Goal: Task Accomplishment & Management: Use online tool/utility

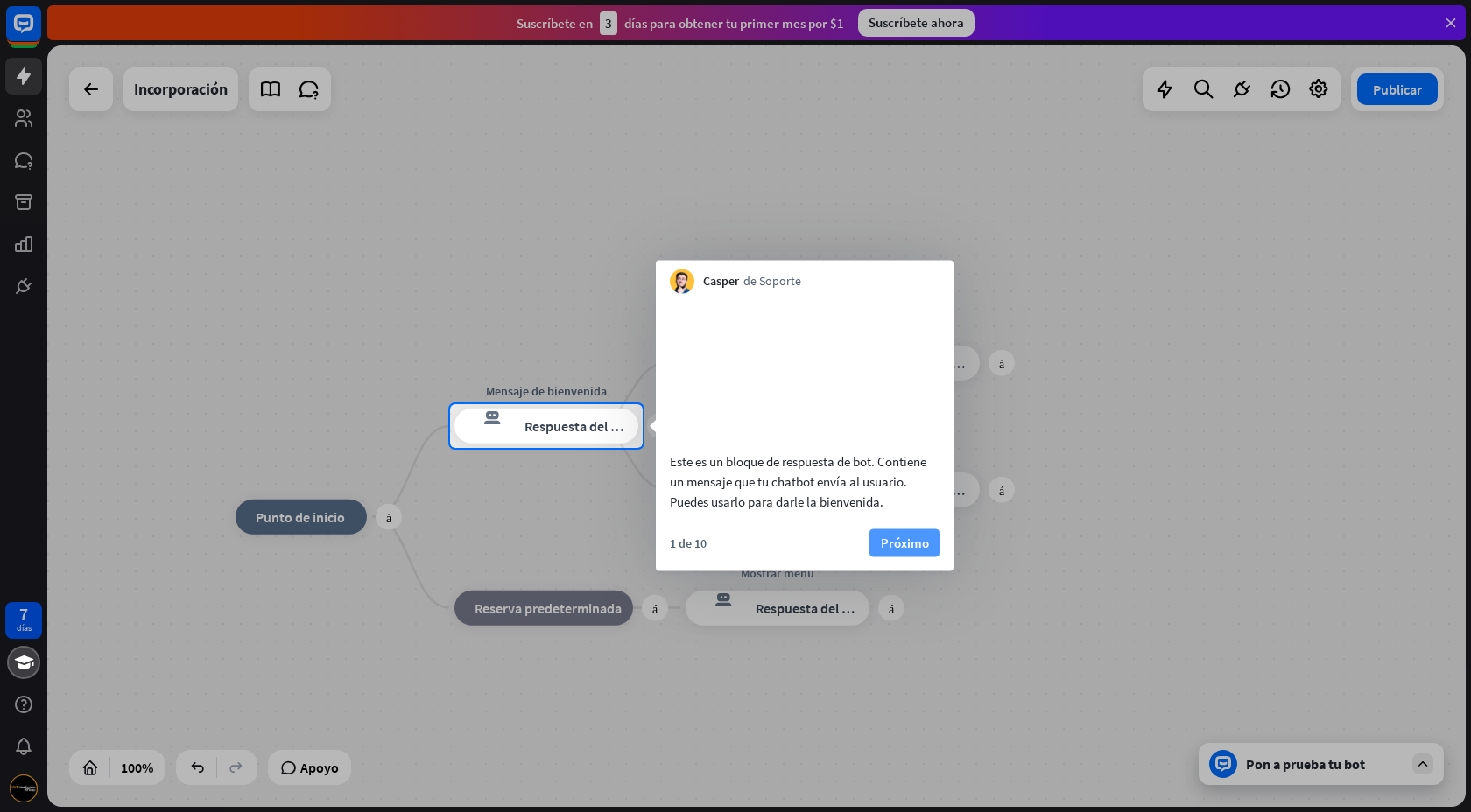
click at [913, 550] on font "Próximo" at bounding box center [904, 541] width 48 height 17
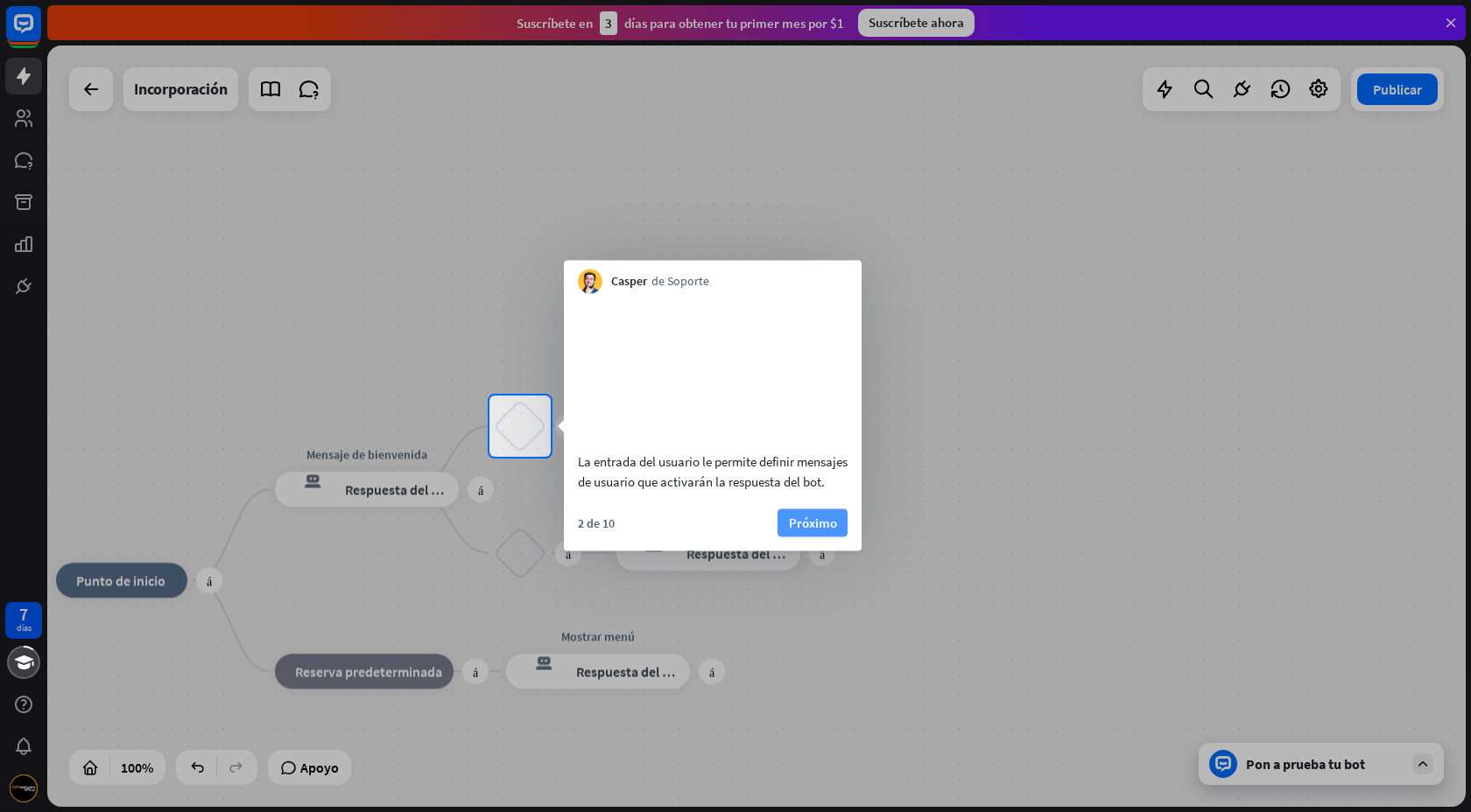
click at [838, 536] on button "Próximo" at bounding box center [812, 522] width 70 height 28
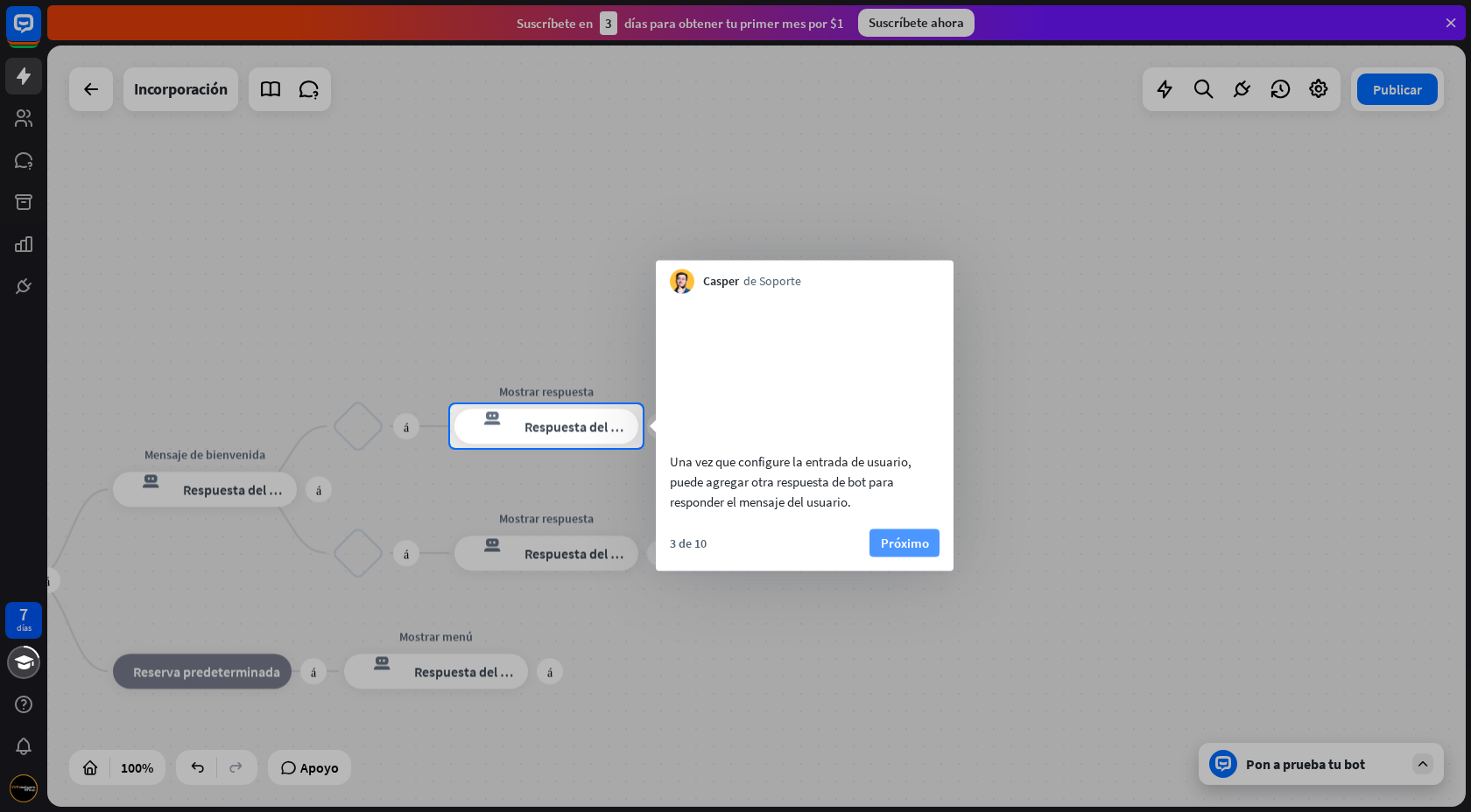
click at [893, 550] on font "Próximo" at bounding box center [904, 541] width 48 height 17
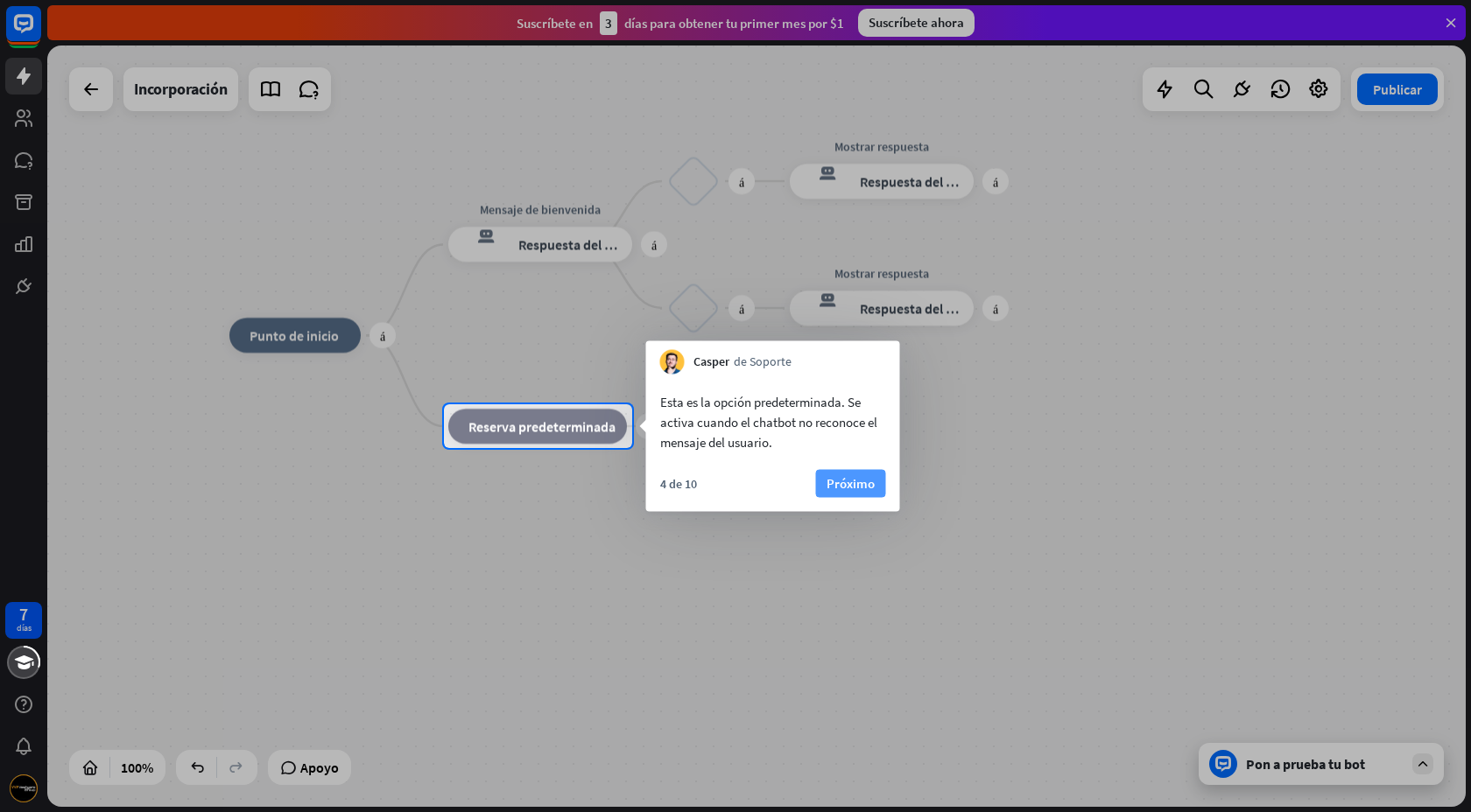
click at [861, 479] on font "Próximo" at bounding box center [850, 483] width 48 height 17
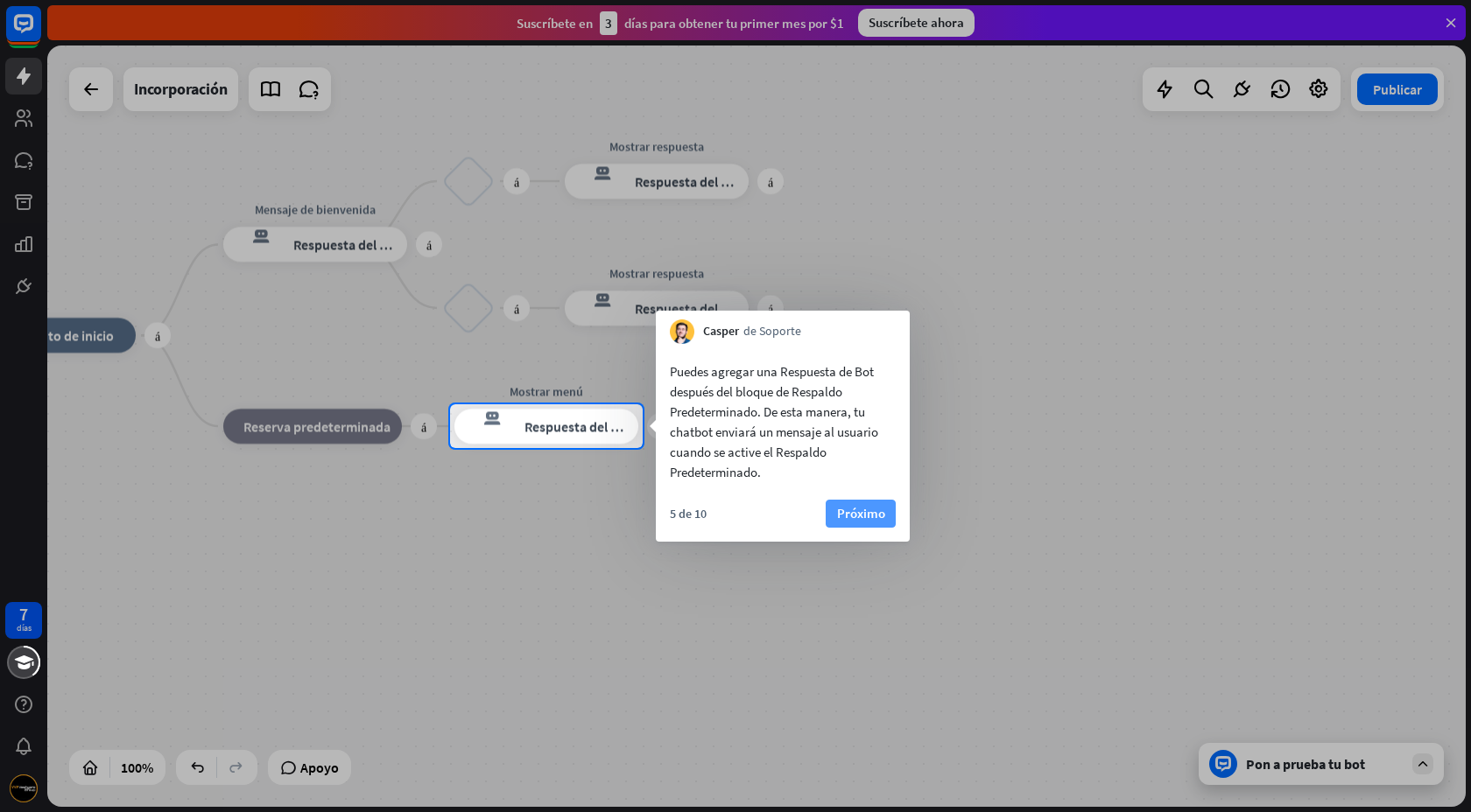
click at [870, 515] on font "Próximo" at bounding box center [860, 513] width 48 height 17
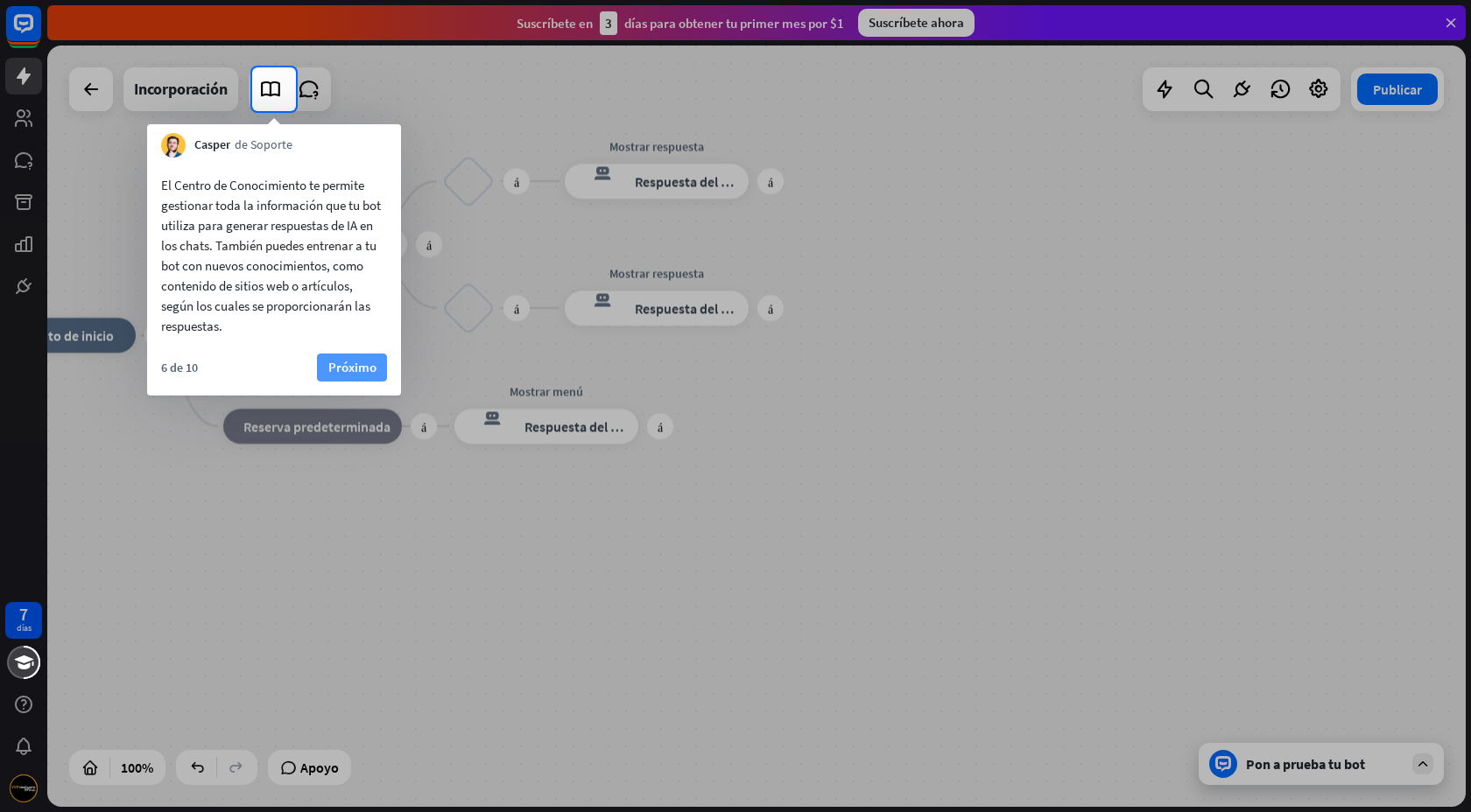
click at [371, 366] on font "Próximo" at bounding box center [352, 367] width 48 height 17
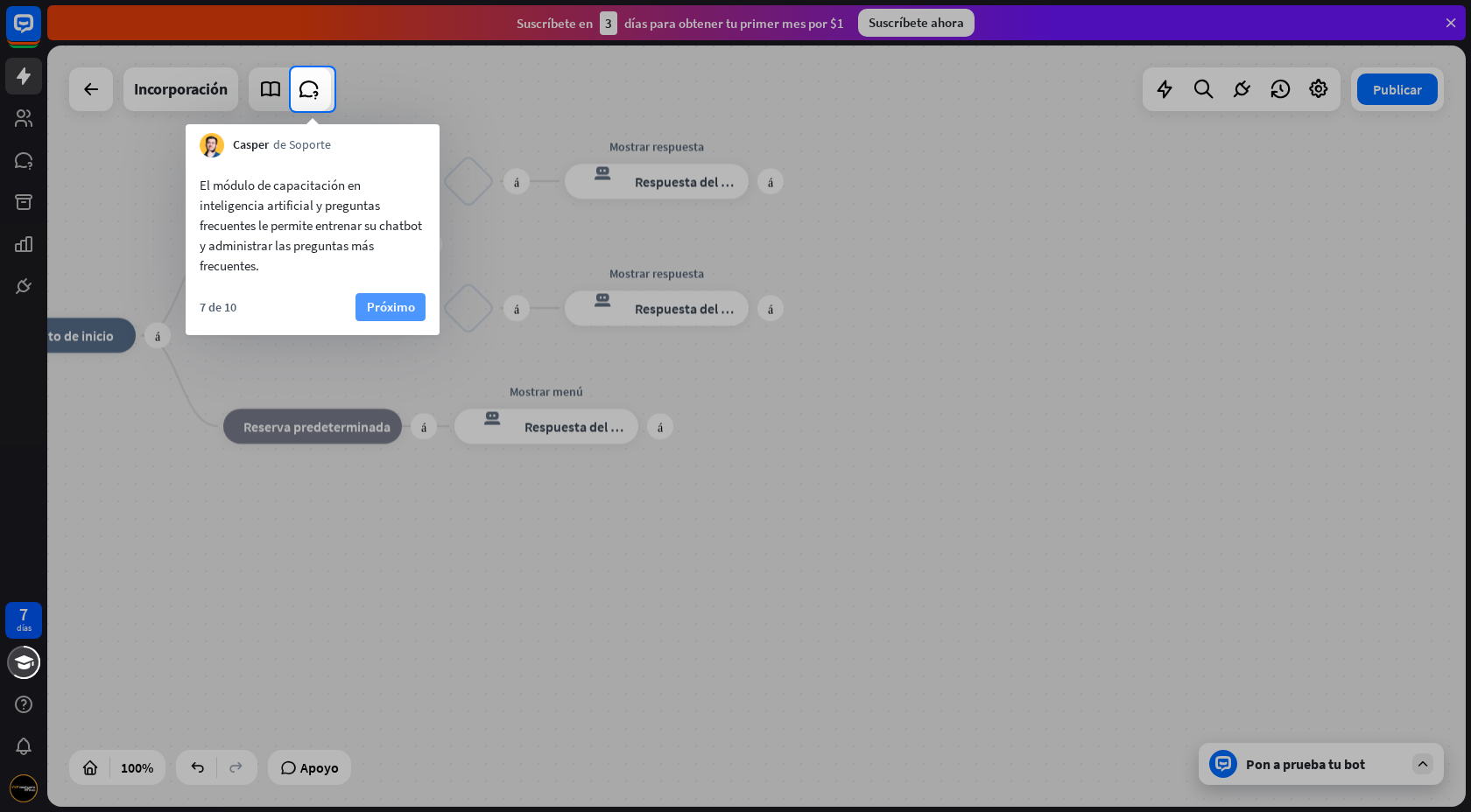
click at [398, 312] on font "Próximo" at bounding box center [391, 307] width 48 height 17
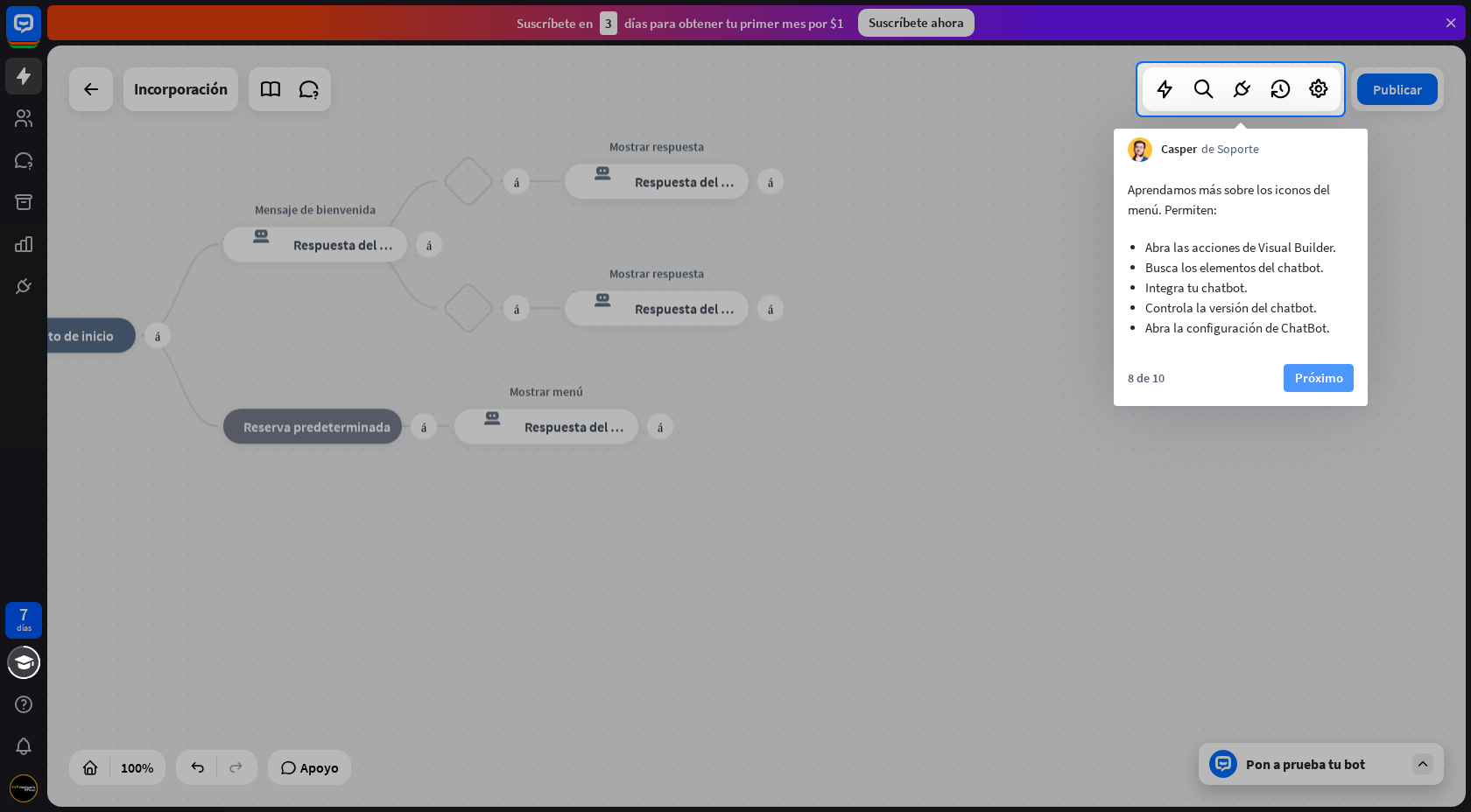
click at [1330, 378] on font "Próximo" at bounding box center [1318, 377] width 48 height 17
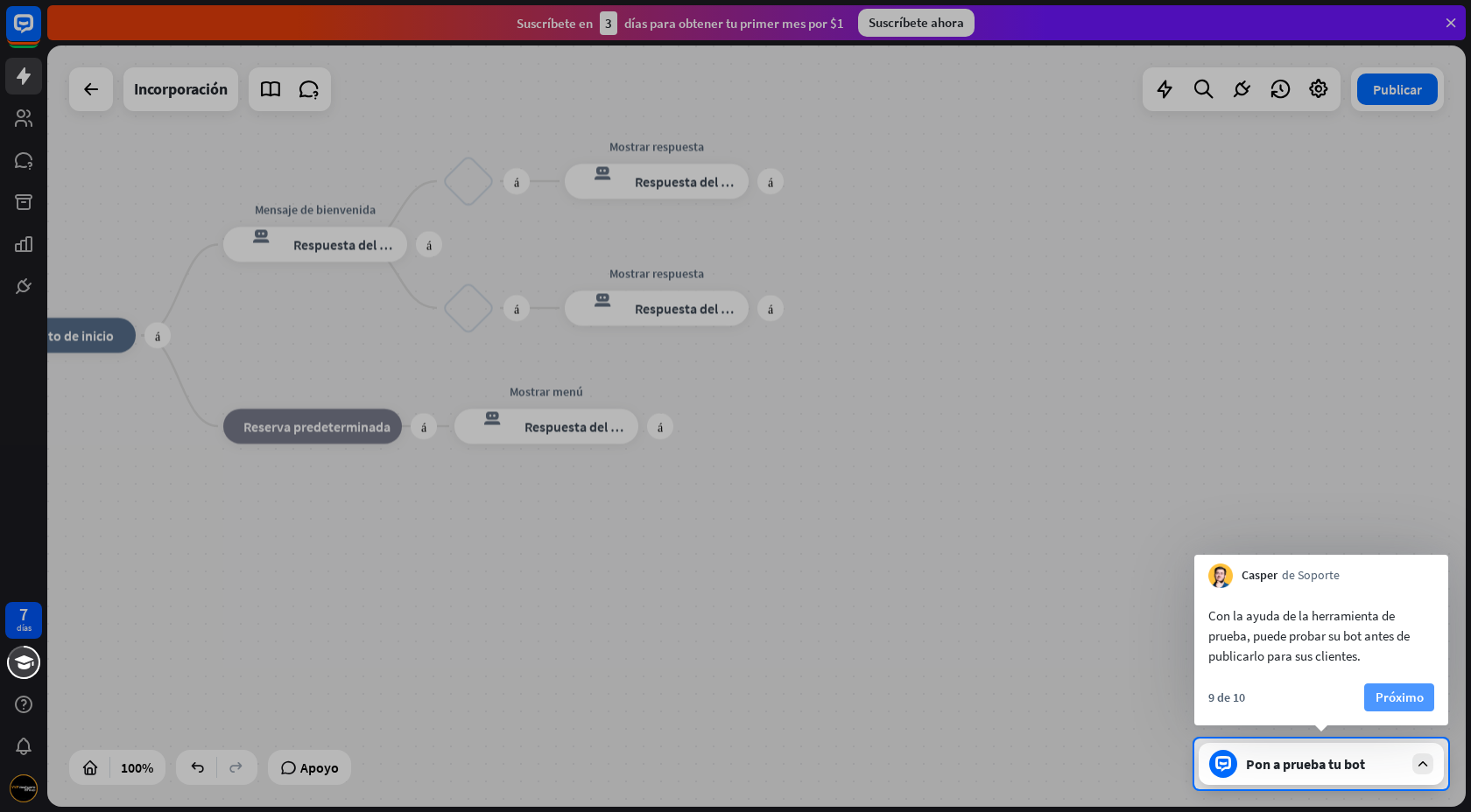
click at [1404, 691] on font "Próximo" at bounding box center [1399, 696] width 48 height 17
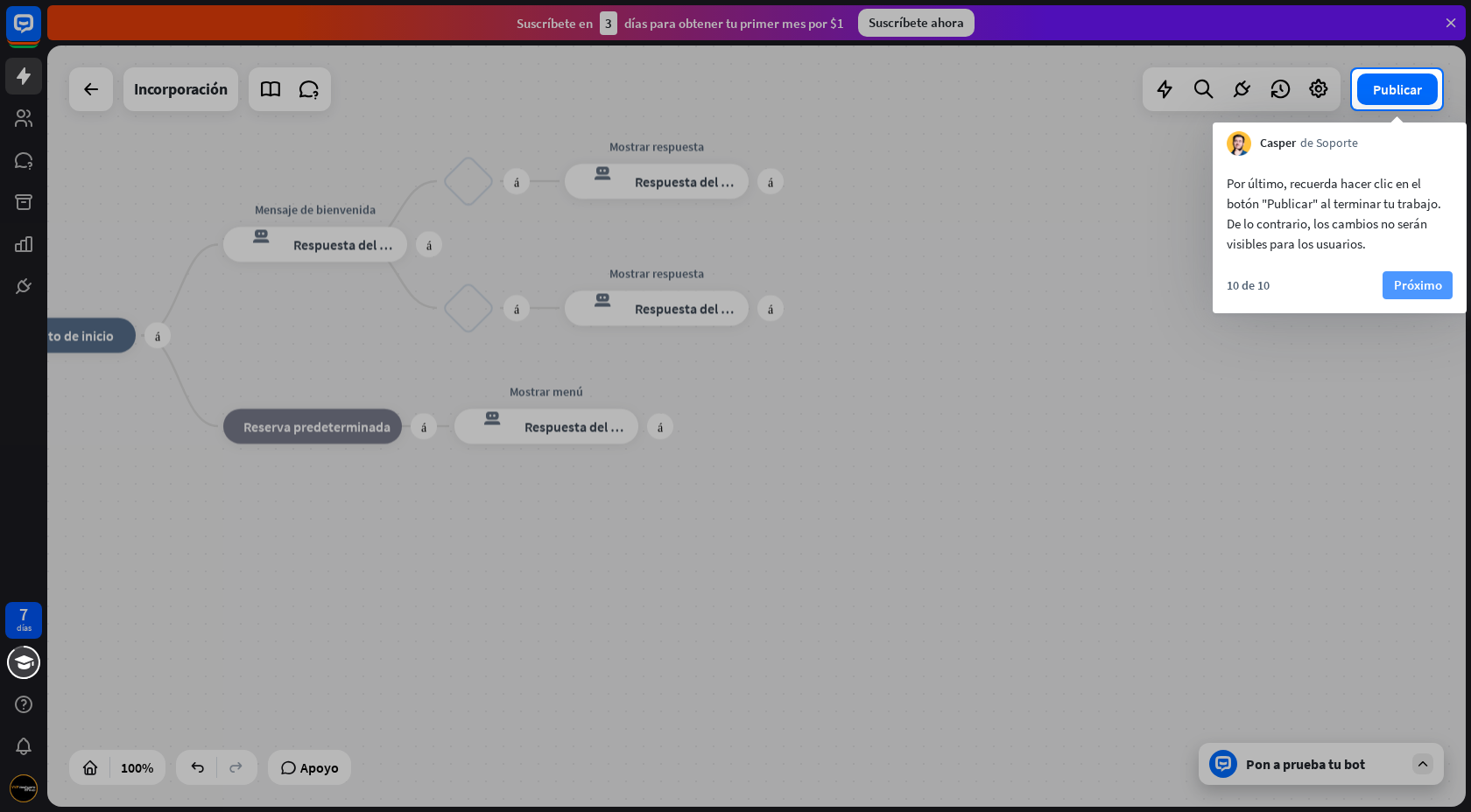
click at [1425, 282] on font "Próximo" at bounding box center [1417, 284] width 48 height 17
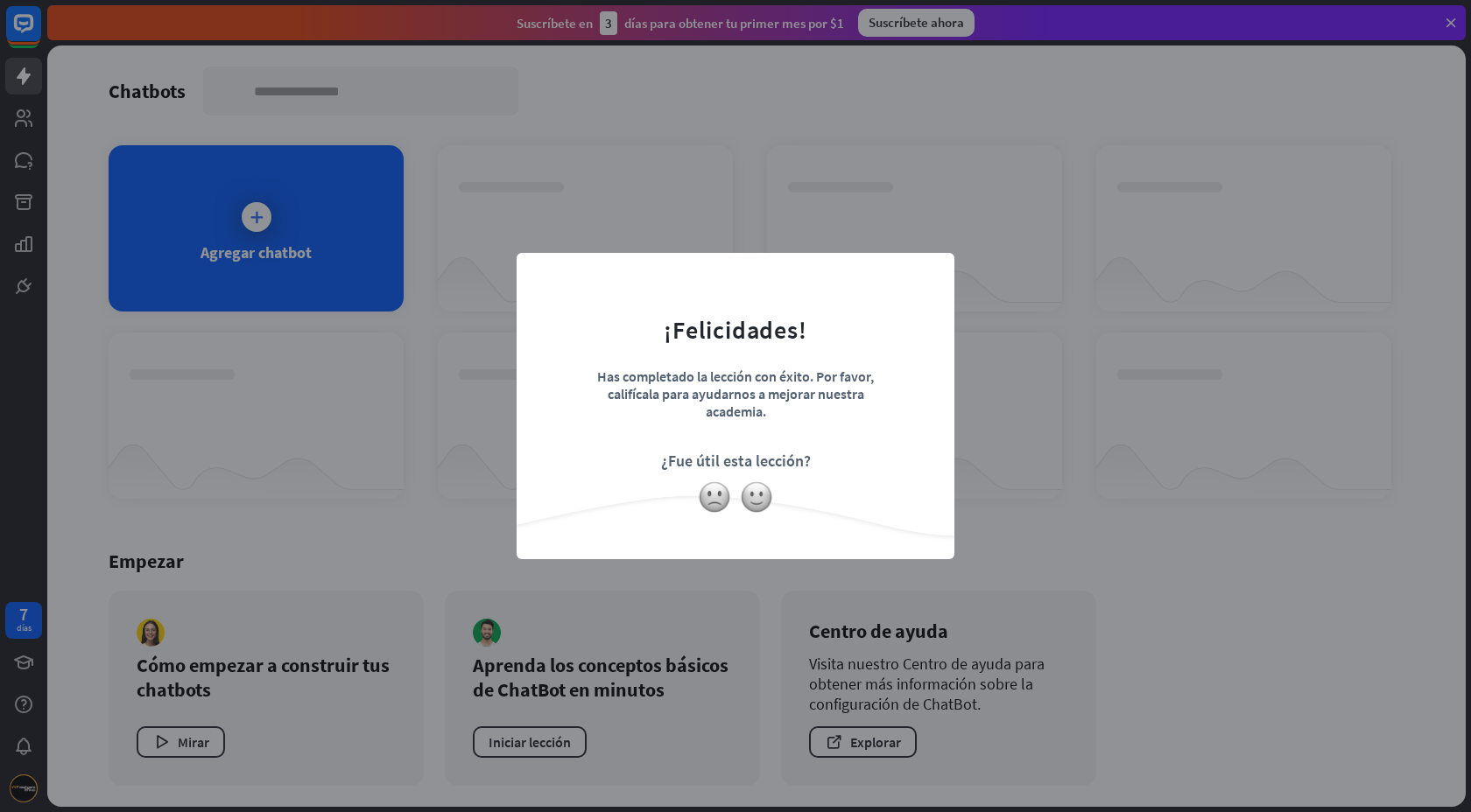
click at [1006, 361] on div "cerca ¡Felicidades! Has completado la lección con éxito. Por favor, califícala …" at bounding box center [736, 406] width 1471 height 812
click at [933, 275] on div "cerca ¡Felicidades! Has completado la lección con éxito. Por favor, califícala …" at bounding box center [735, 406] width 437 height 307
click at [928, 292] on form "¡Felicidades! Has completado la lección con éxito. Por favor, califícala para a…" at bounding box center [736, 379] width 395 height 209
click at [763, 496] on img at bounding box center [757, 498] width 33 height 33
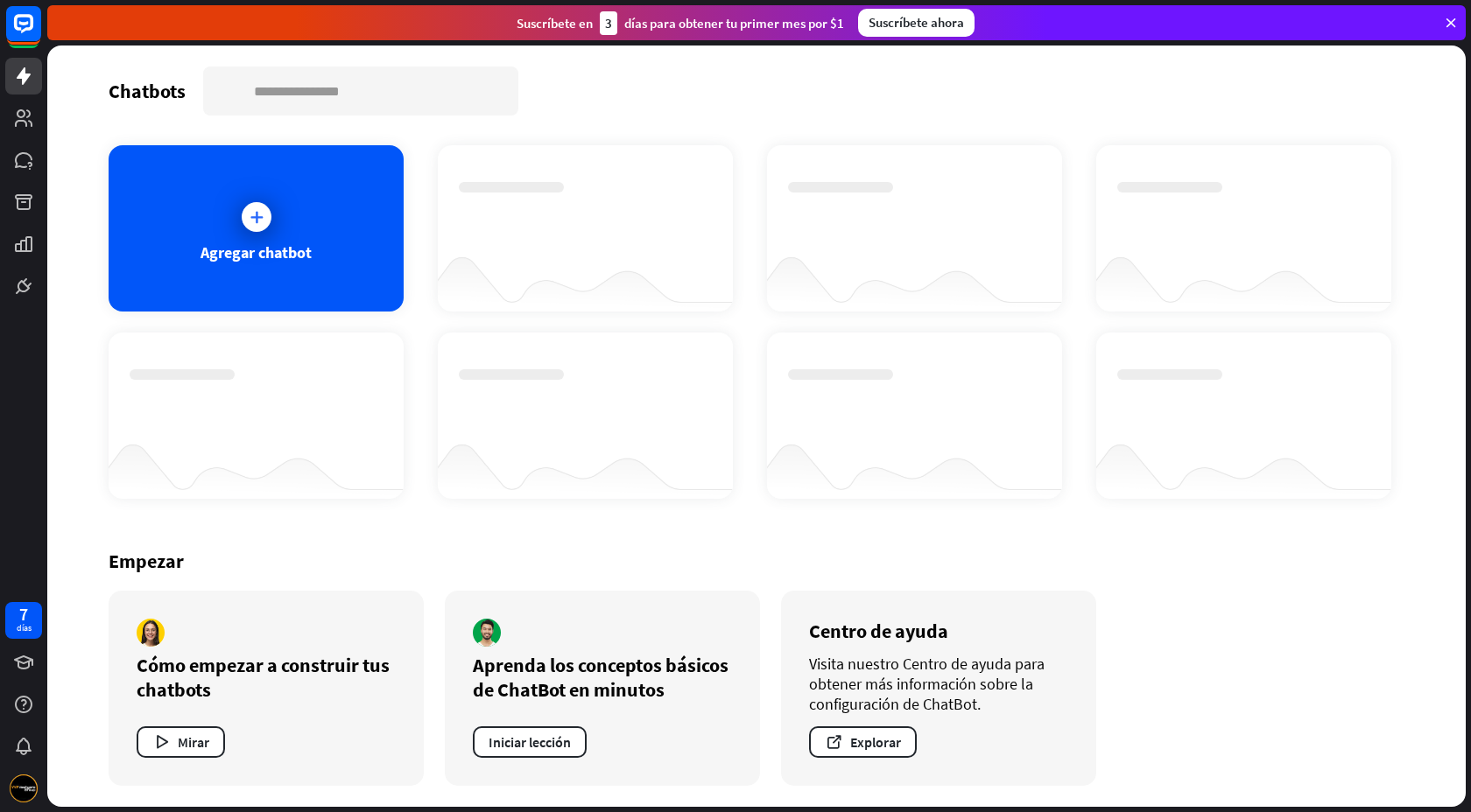
click at [557, 341] on div at bounding box center [585, 416] width 295 height 166
click at [264, 221] on div at bounding box center [256, 217] width 30 height 30
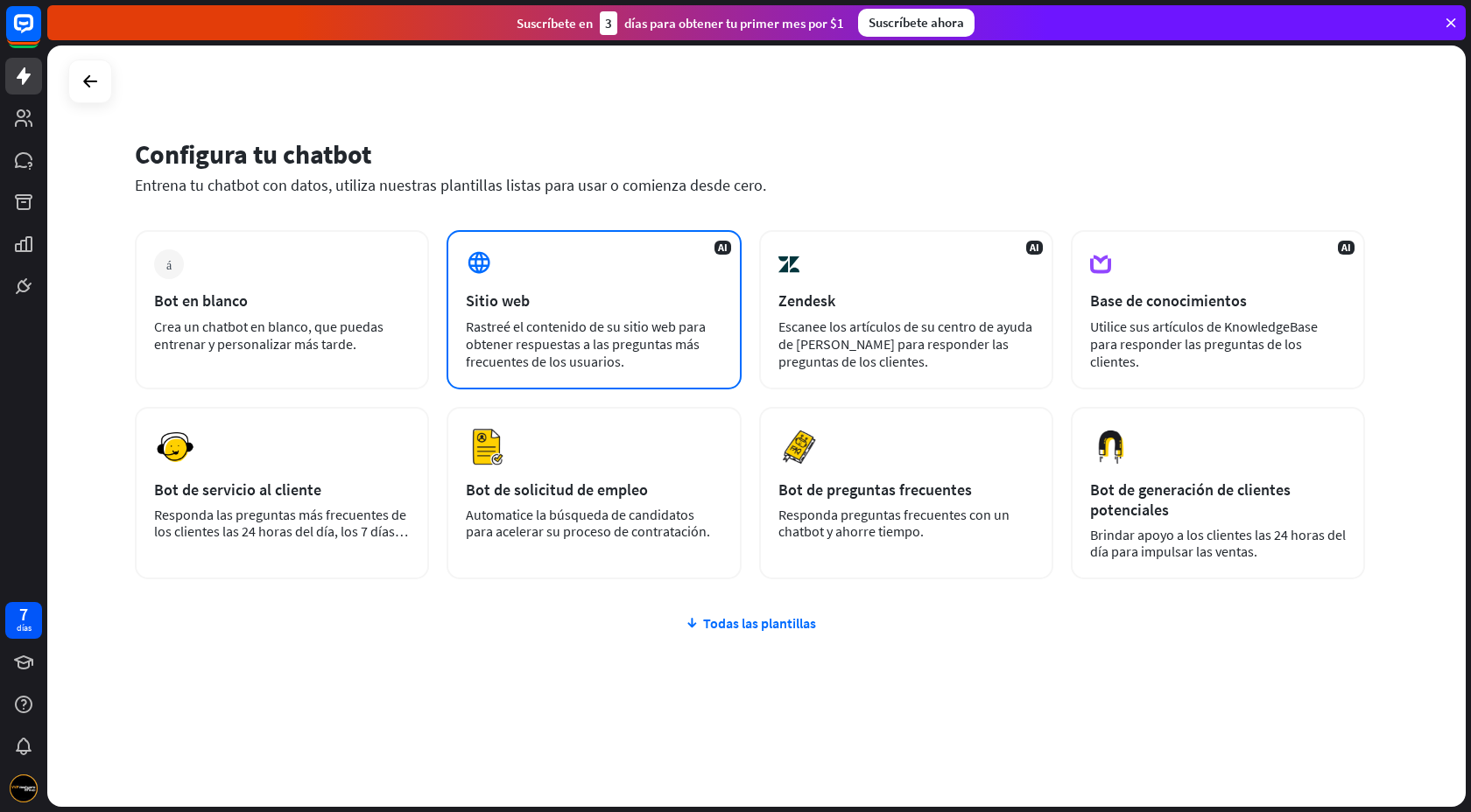
click at [652, 314] on div "AI Sitio web Rastreé el contenido de su sitio web para obtener respuestas a las…" at bounding box center [593, 310] width 294 height 160
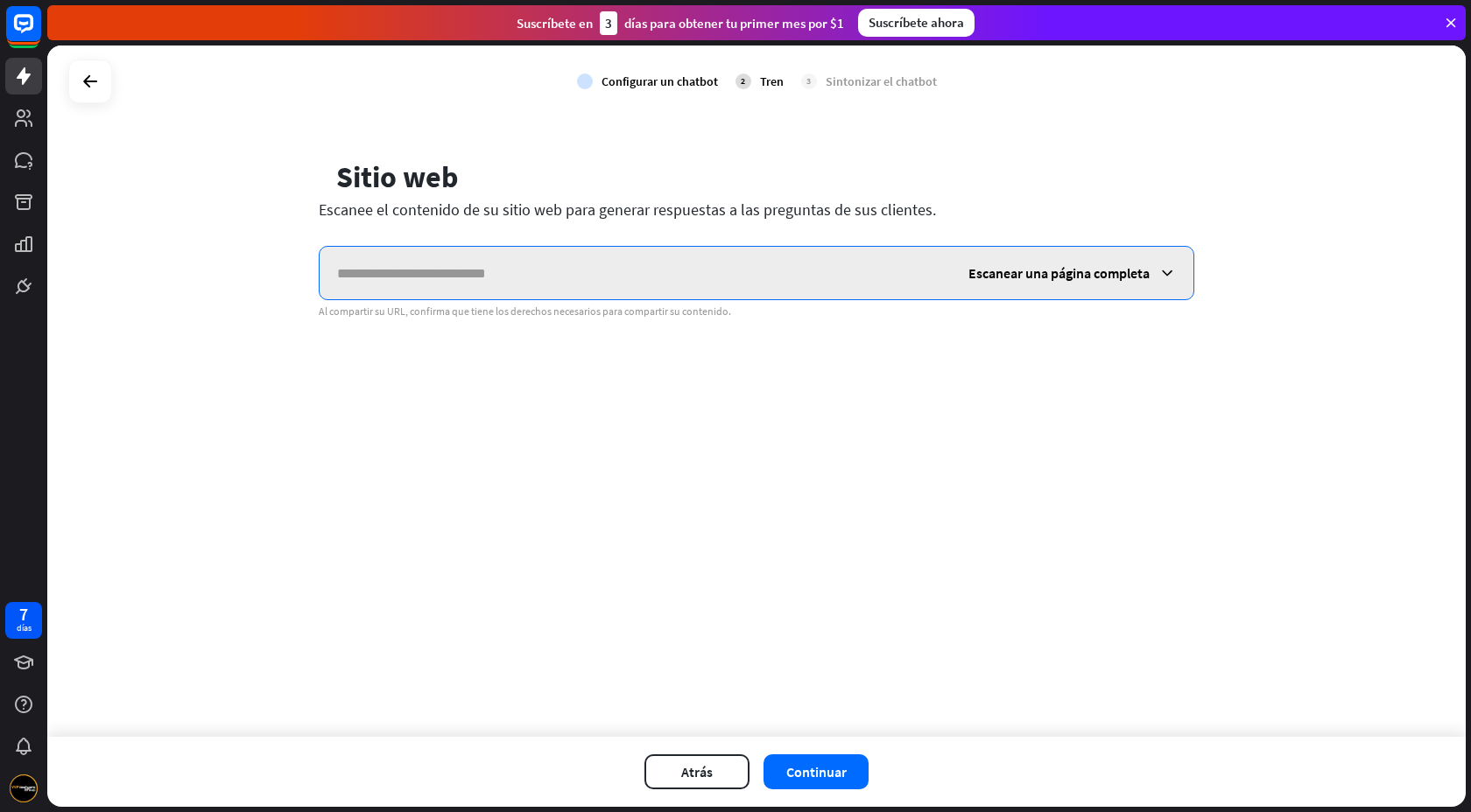
click at [540, 265] on input "text" at bounding box center [635, 273] width 631 height 53
paste input "**********"
type input "**********"
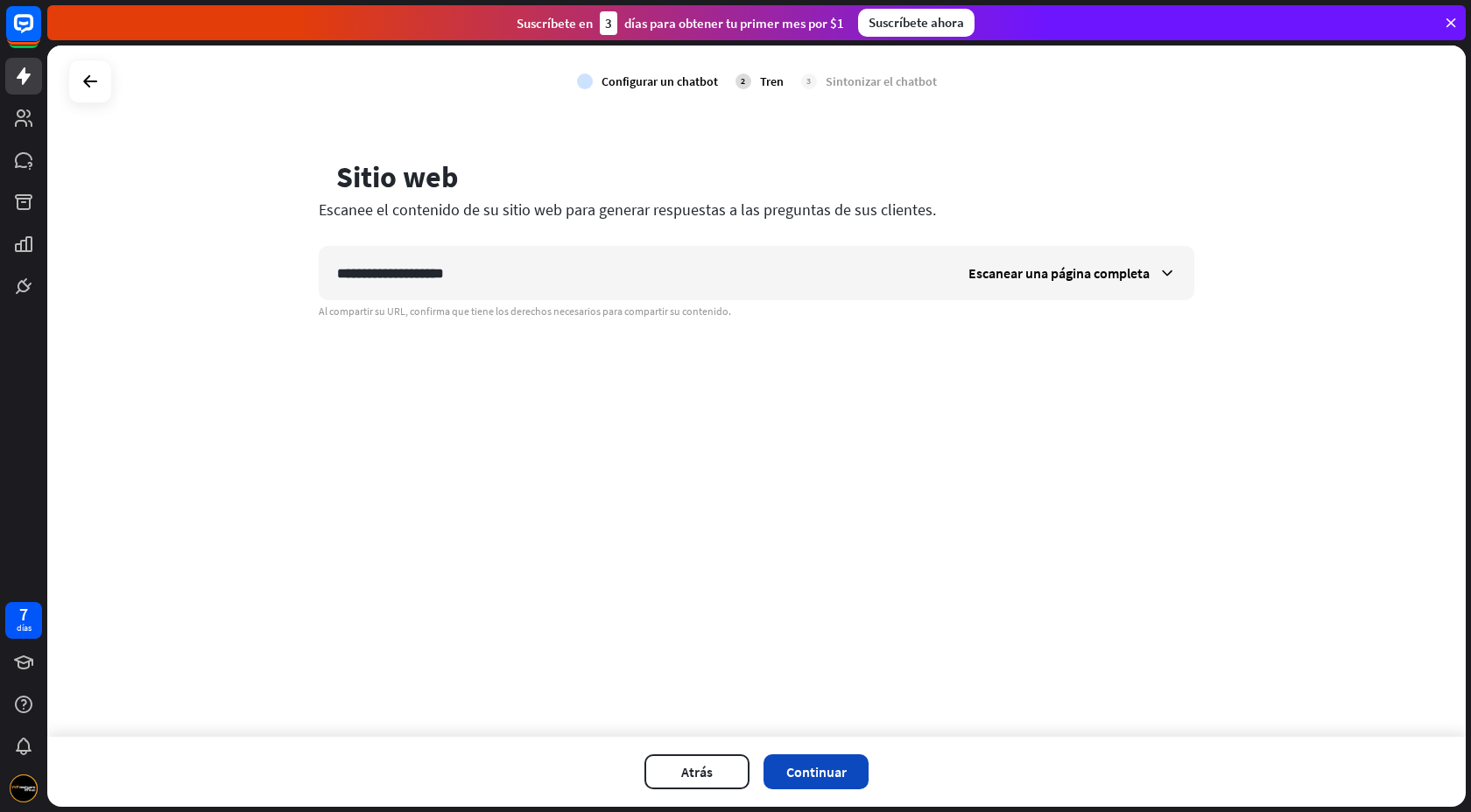
click at [834, 764] on font "Continuar" at bounding box center [816, 772] width 60 height 18
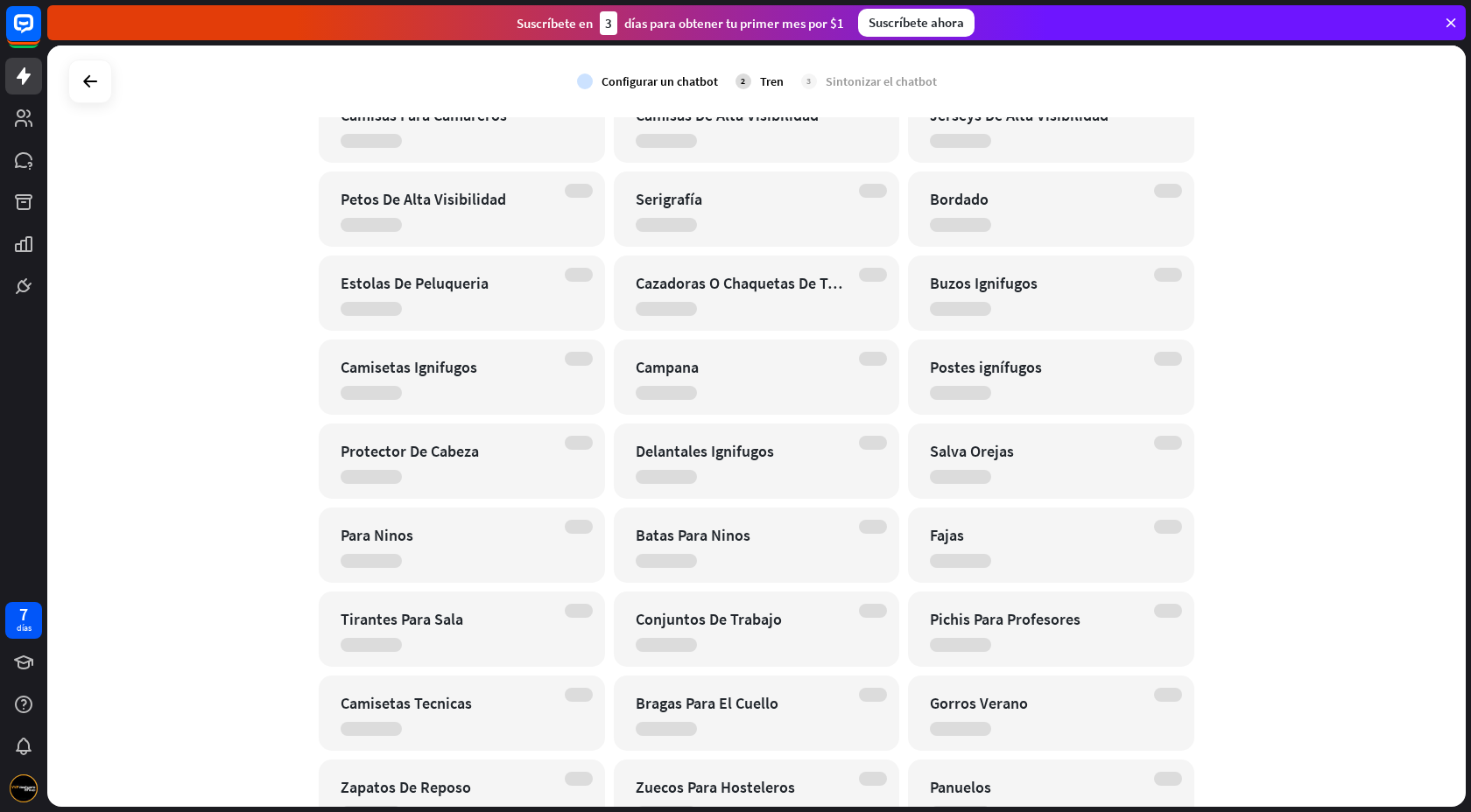
scroll to position [335, 0]
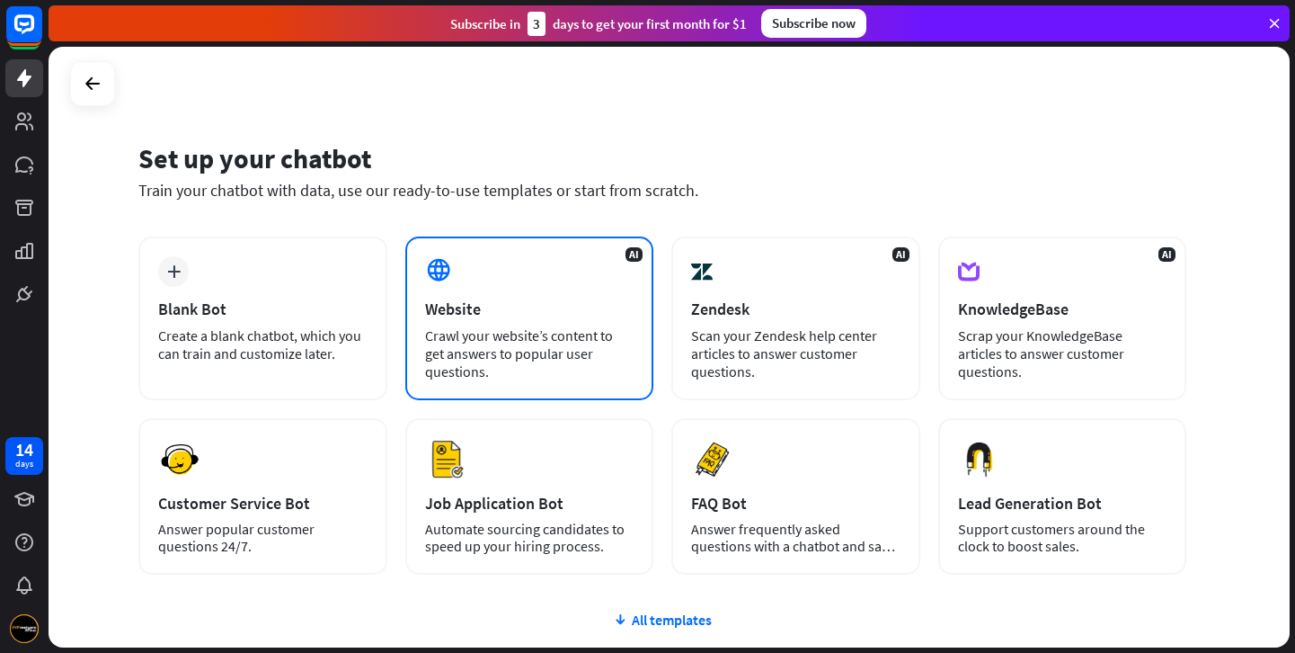
click at [519, 297] on div "AI Website Crawl your website’s content to get answers to popular user question…" at bounding box center [529, 318] width 249 height 164
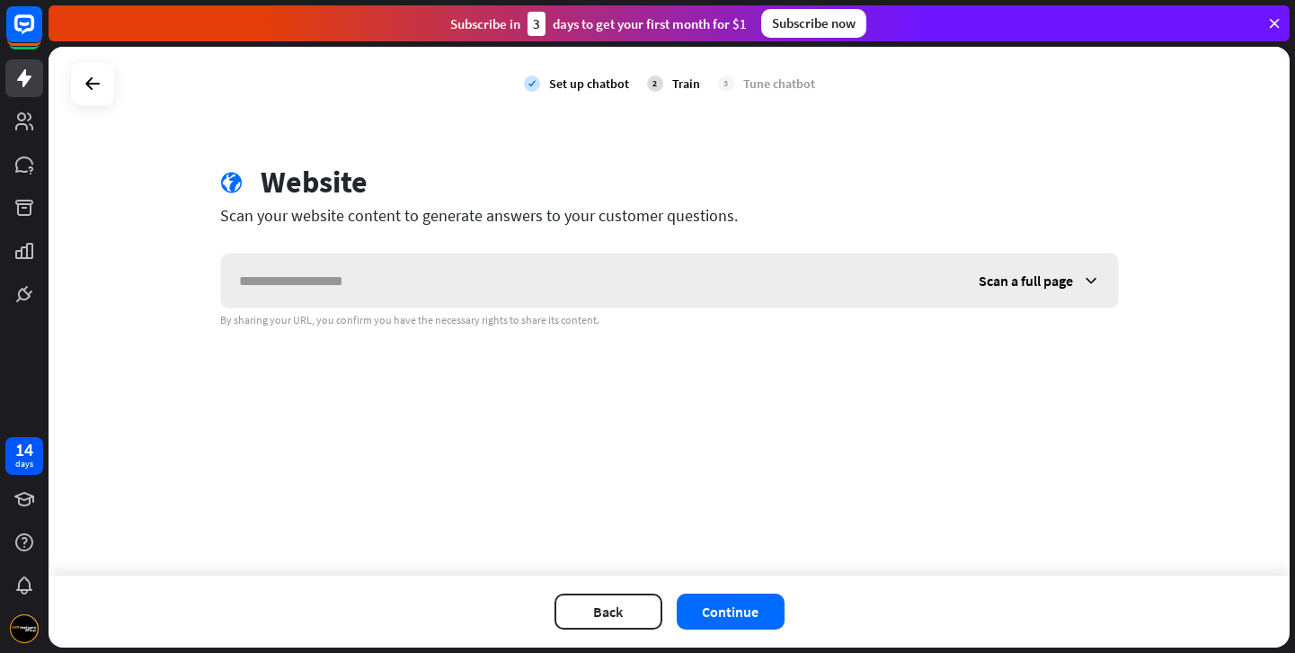
click at [499, 278] on input "text" at bounding box center [591, 280] width 740 height 54
click at [631, 280] on input "text" at bounding box center [591, 280] width 740 height 54
click at [466, 272] on input "text" at bounding box center [591, 280] width 740 height 54
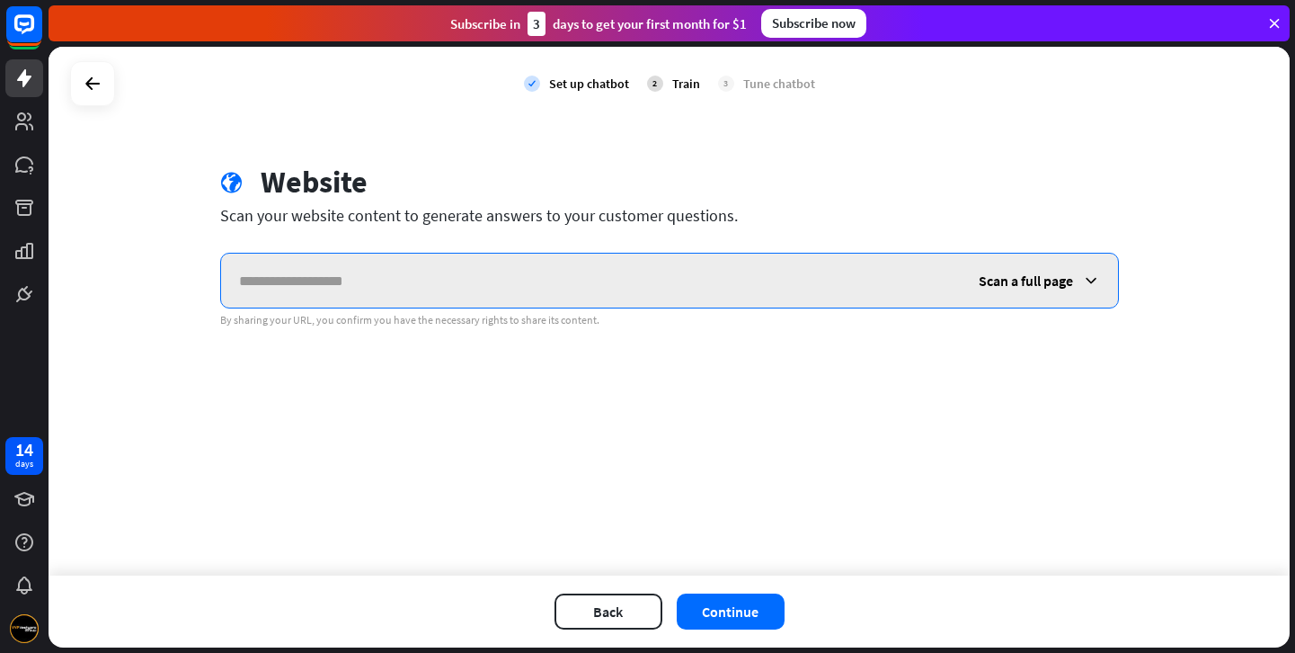
click at [419, 274] on input "text" at bounding box center [591, 280] width 740 height 54
paste input "**********"
type input "**********"
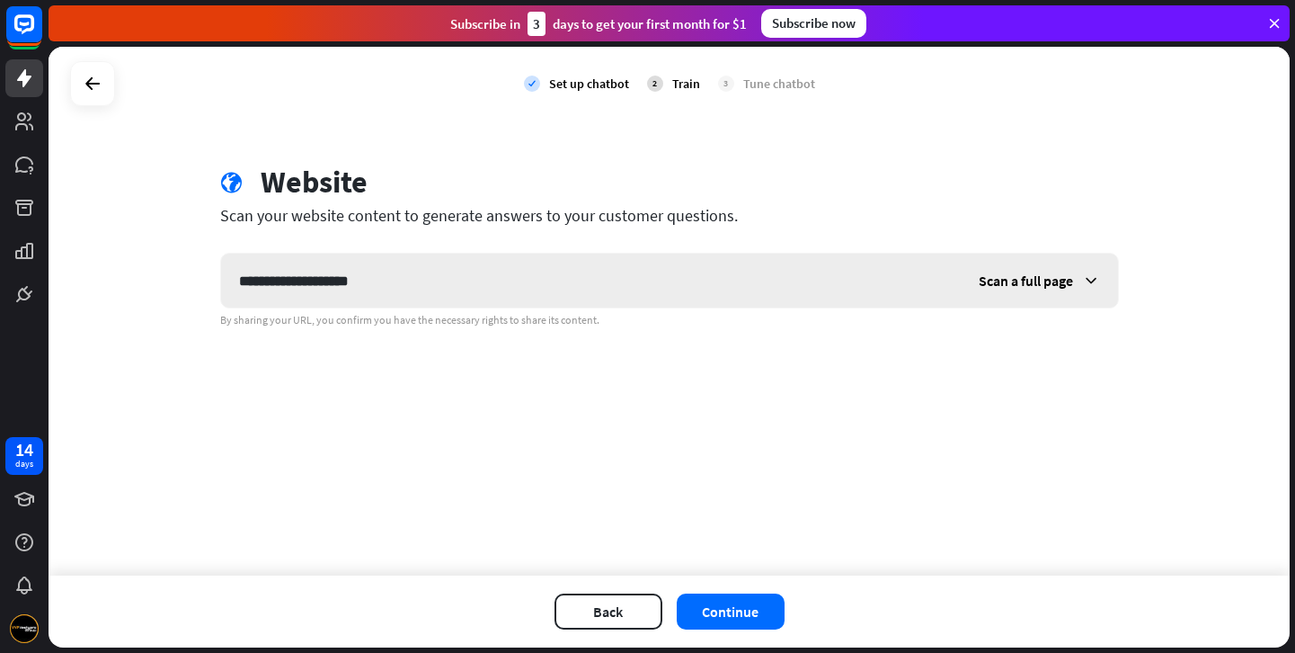
click at [1054, 288] on span "Scan a full page" at bounding box center [1026, 280] width 94 height 18
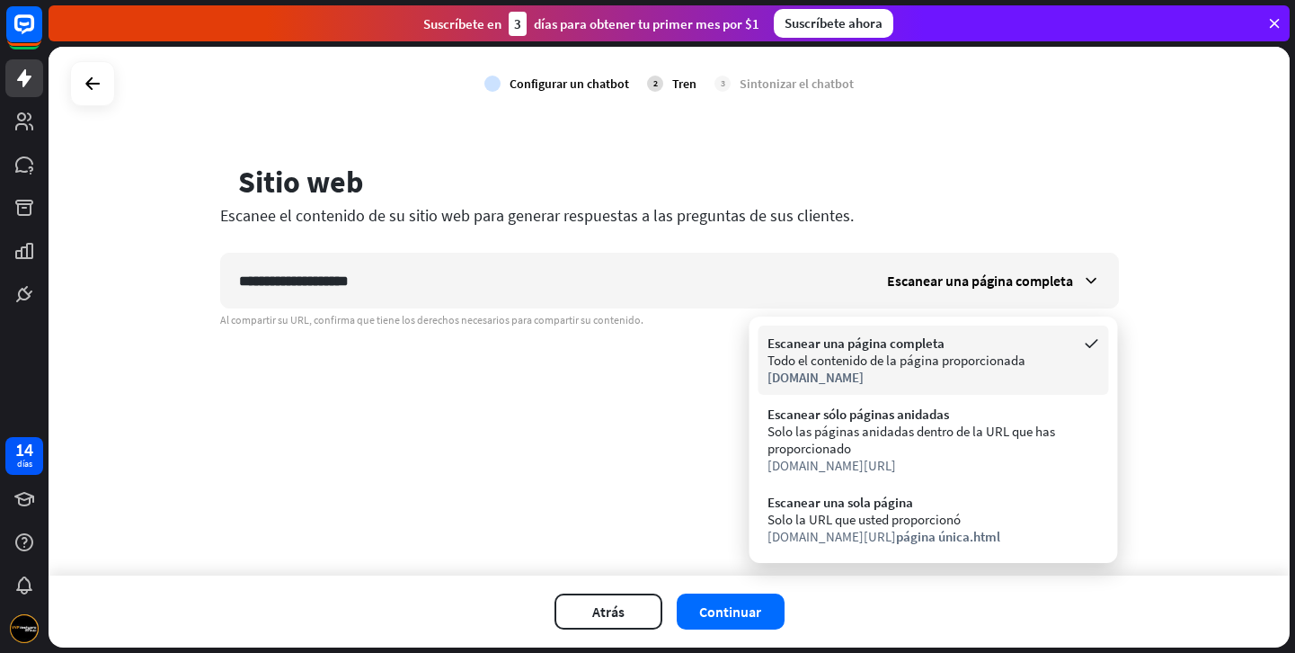
click at [965, 369] on div "[DOMAIN_NAME]" at bounding box center [934, 377] width 333 height 17
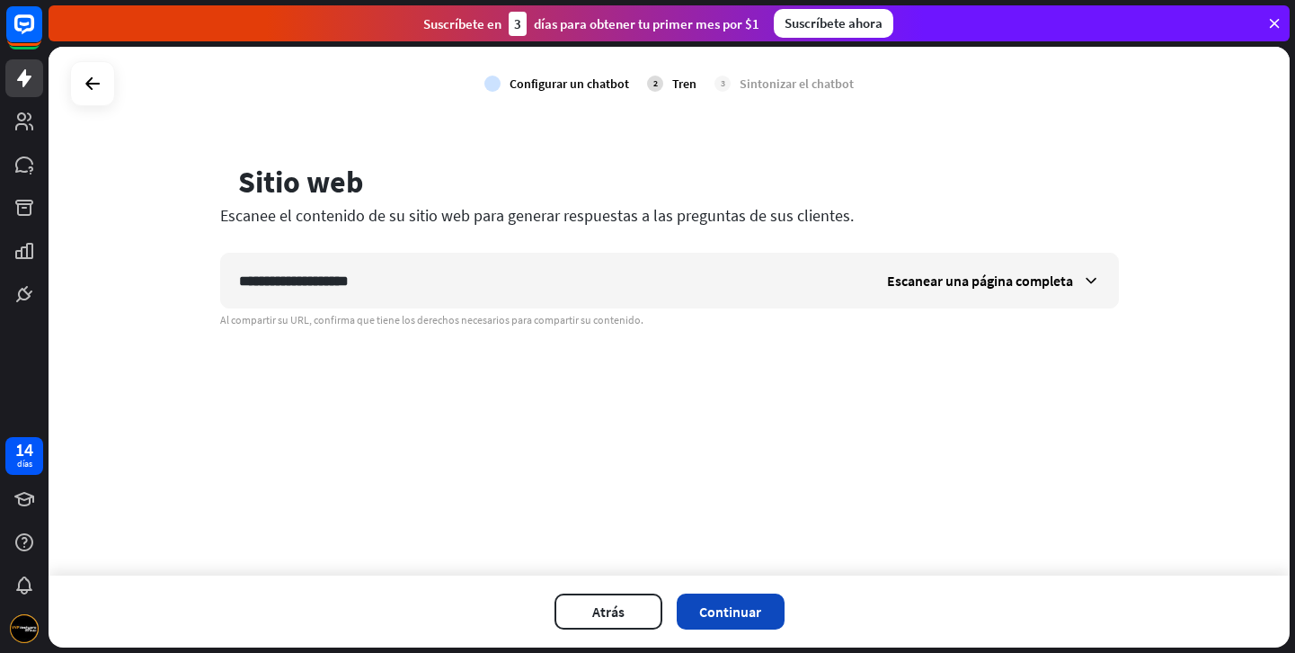
click at [745, 602] on font "Continuar" at bounding box center [730, 611] width 62 height 18
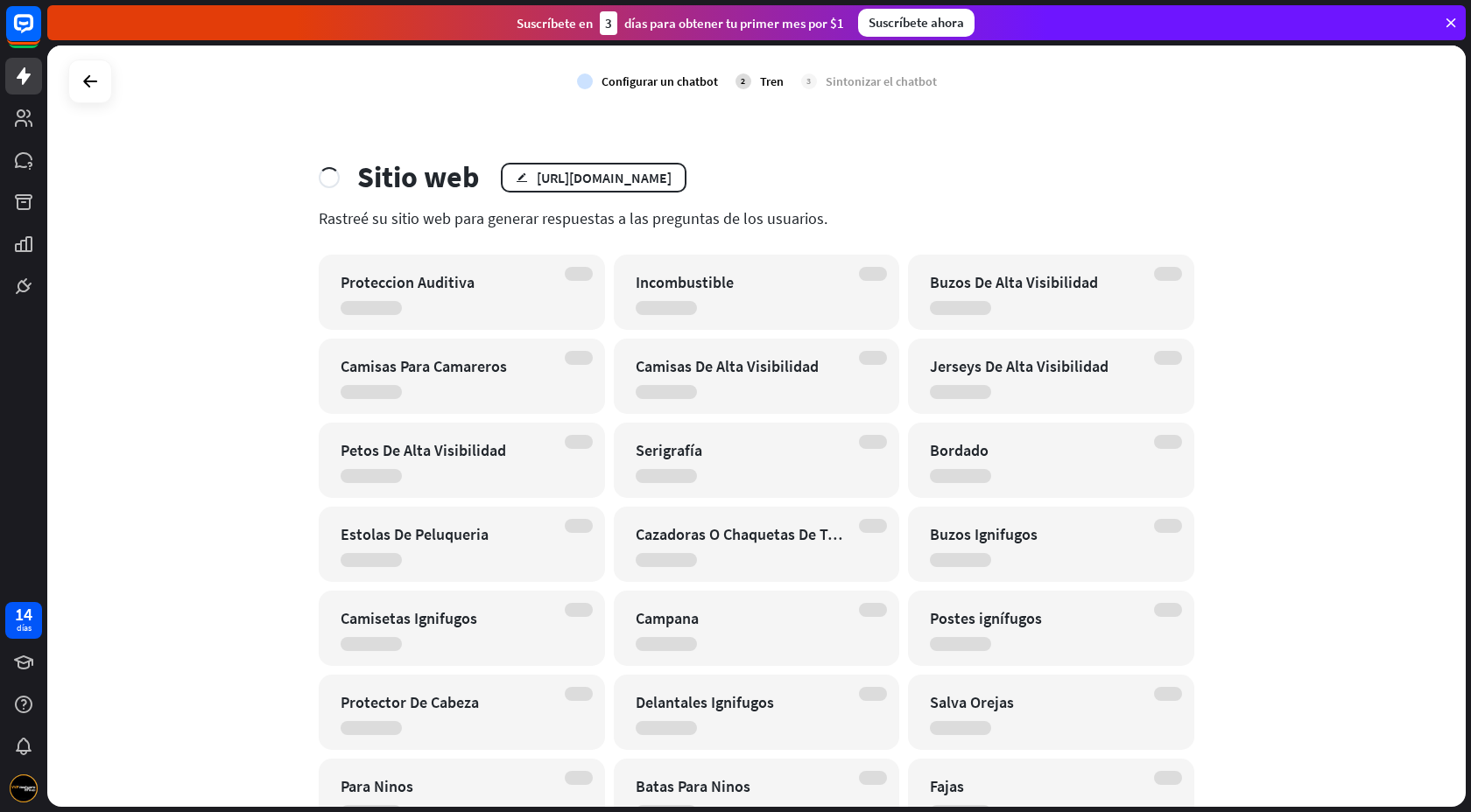
click at [773, 82] on font "Tren" at bounding box center [772, 82] width 23 height 16
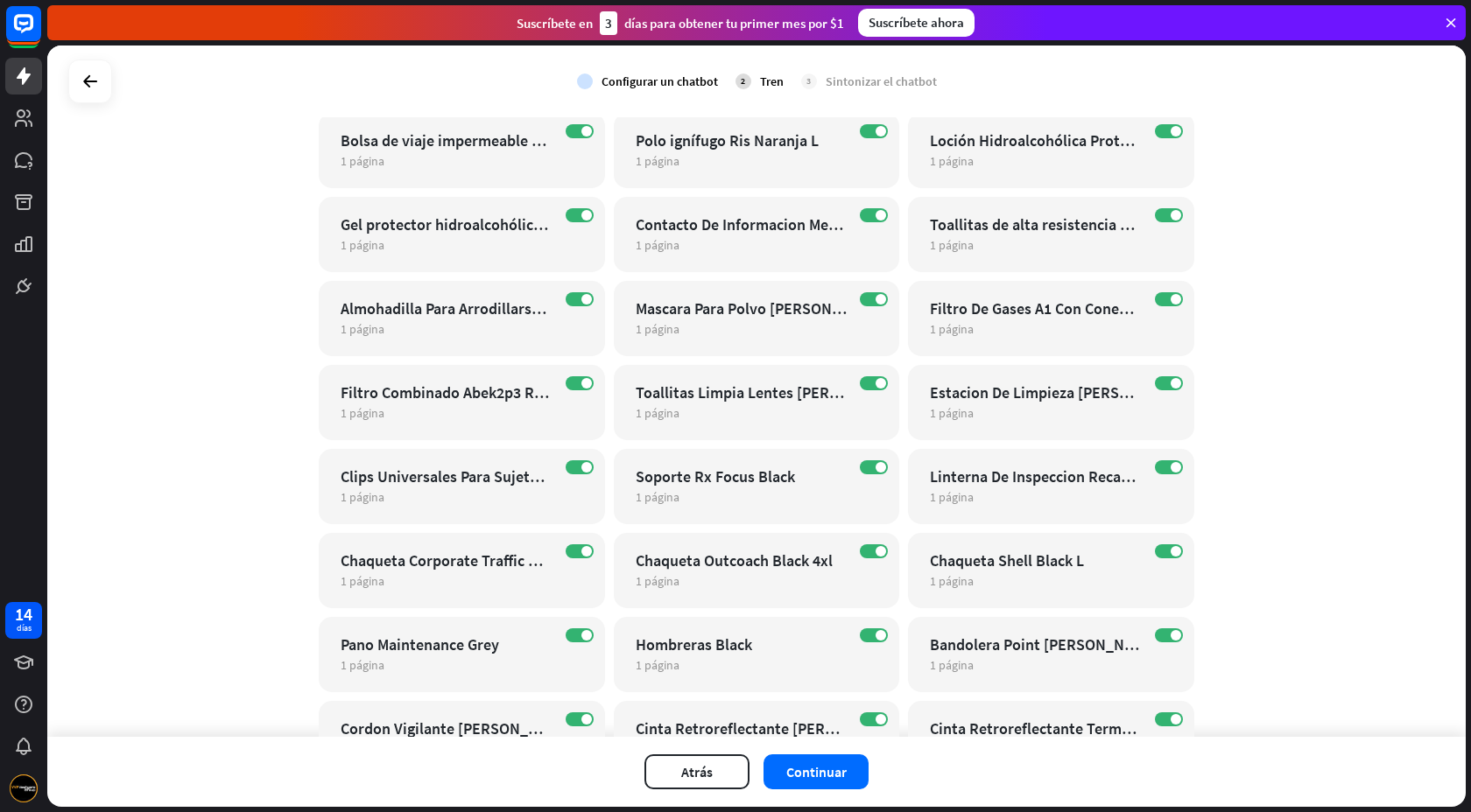
scroll to position [3050, 0]
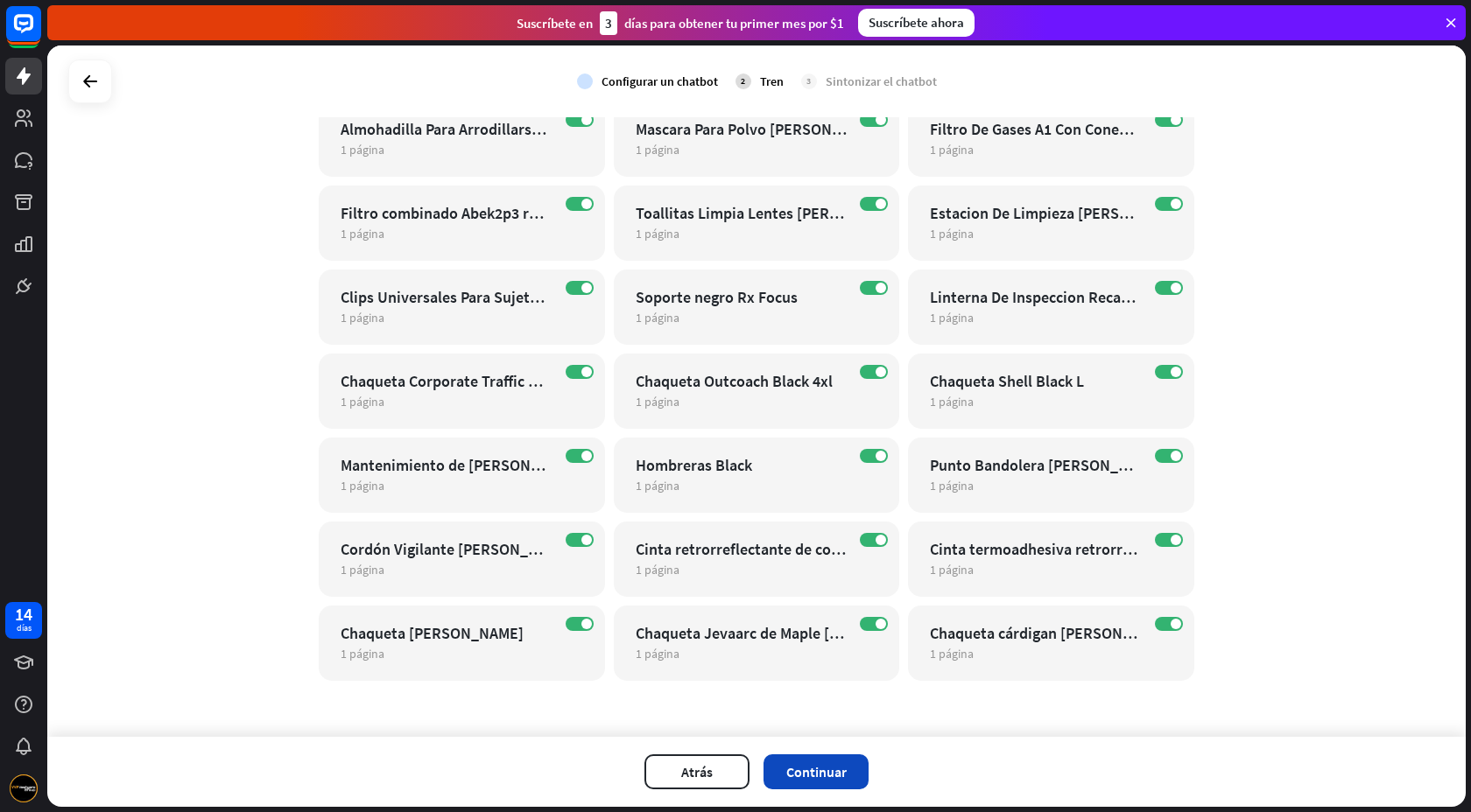
click at [832, 635] on font "Continuar" at bounding box center [816, 772] width 60 height 18
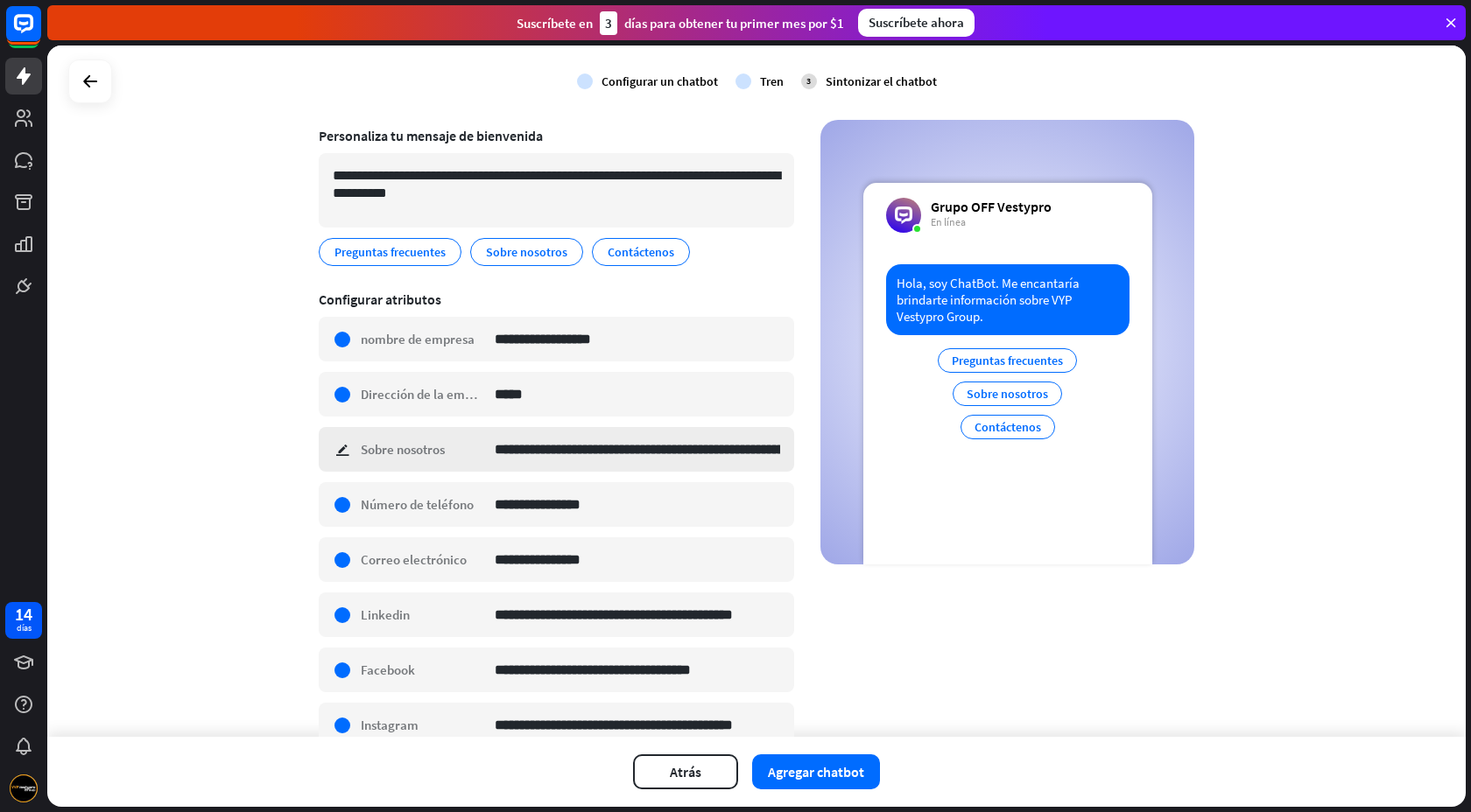
scroll to position [126, 0]
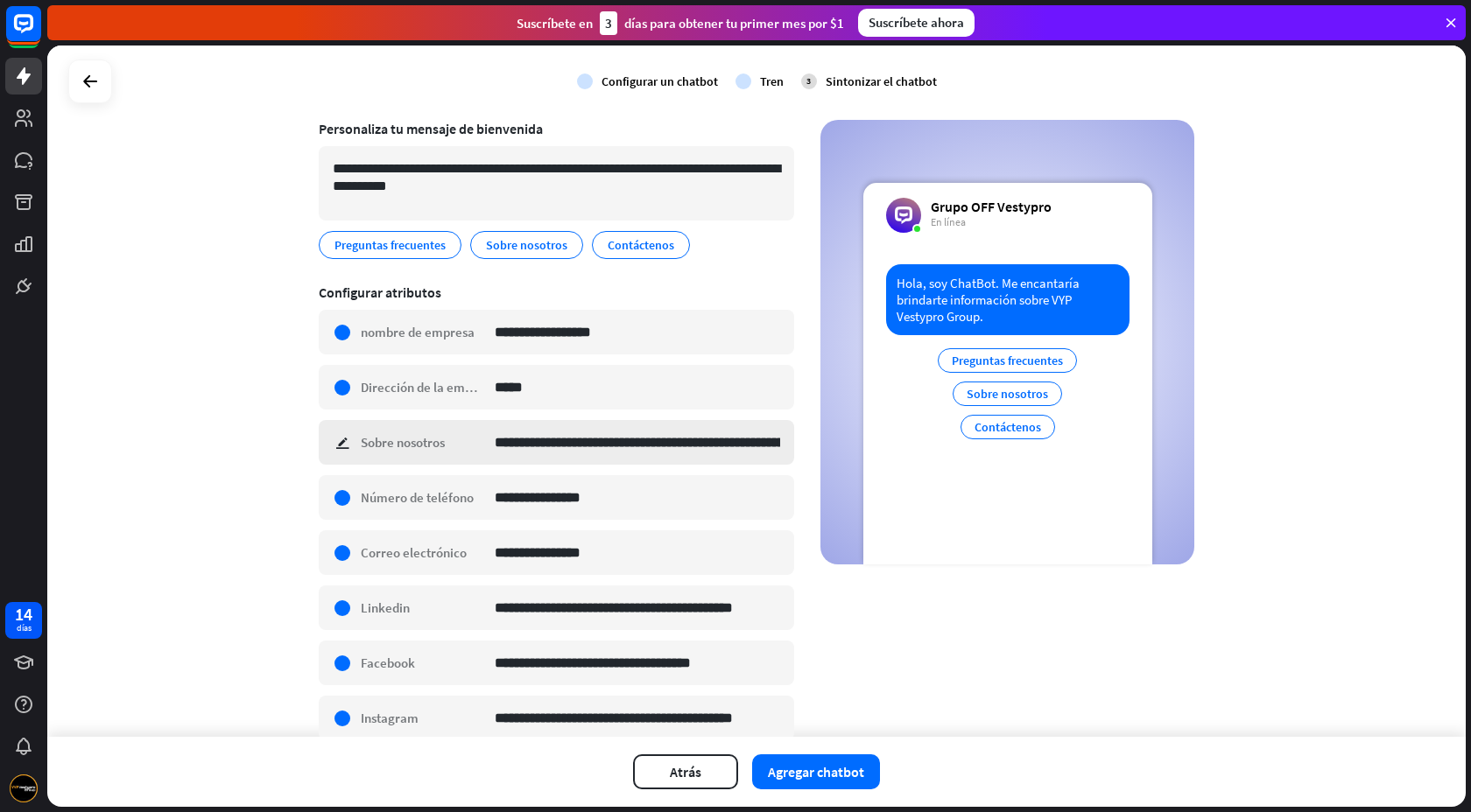
click at [348, 439] on div "**********" at bounding box center [556, 442] width 475 height 45
click at [447, 243] on font "editar" at bounding box center [446, 244] width 14 height 13
click at [393, 246] on input "***" at bounding box center [421, 245] width 61 height 31
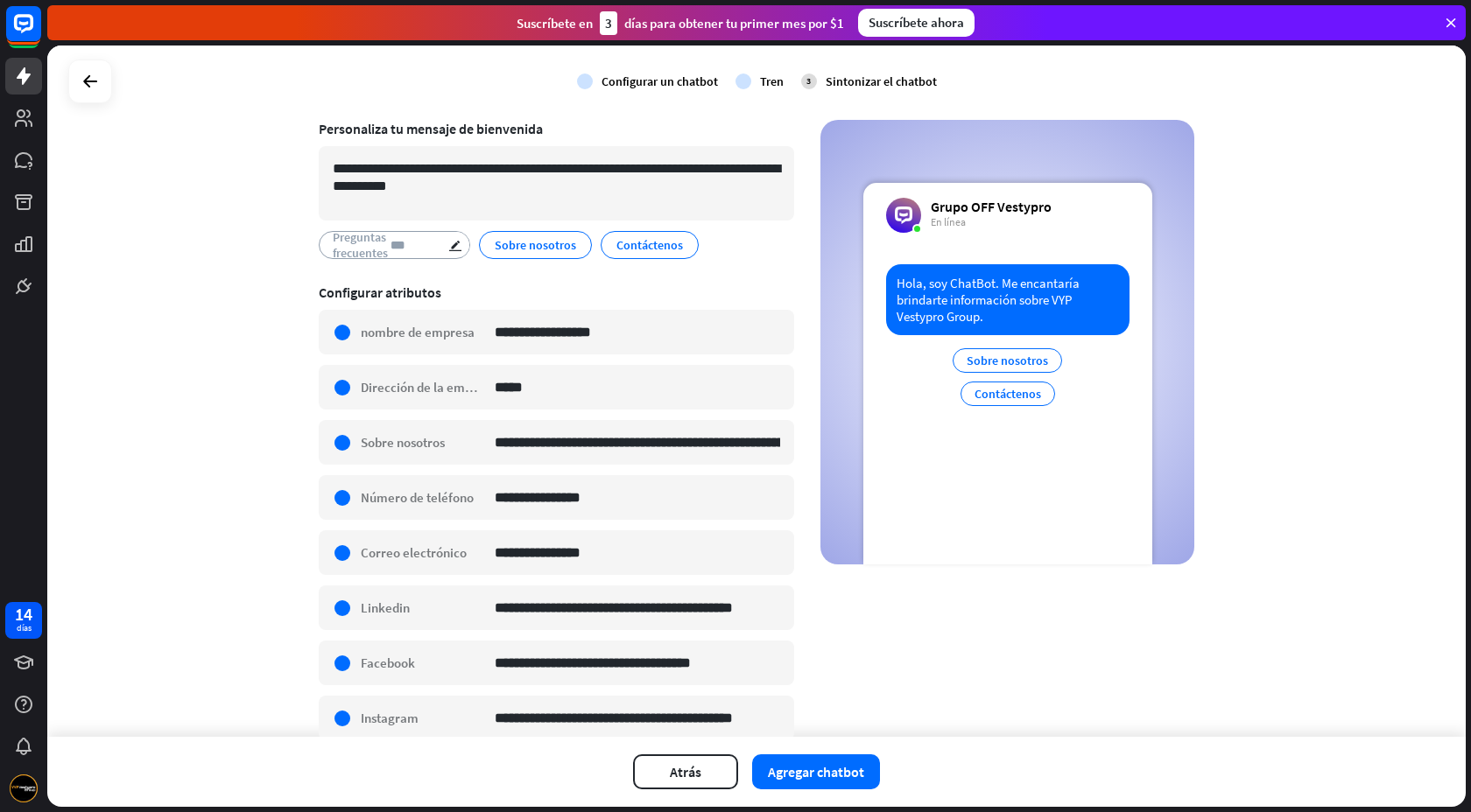
click at [393, 246] on input "***" at bounding box center [421, 245] width 61 height 31
type input "*"
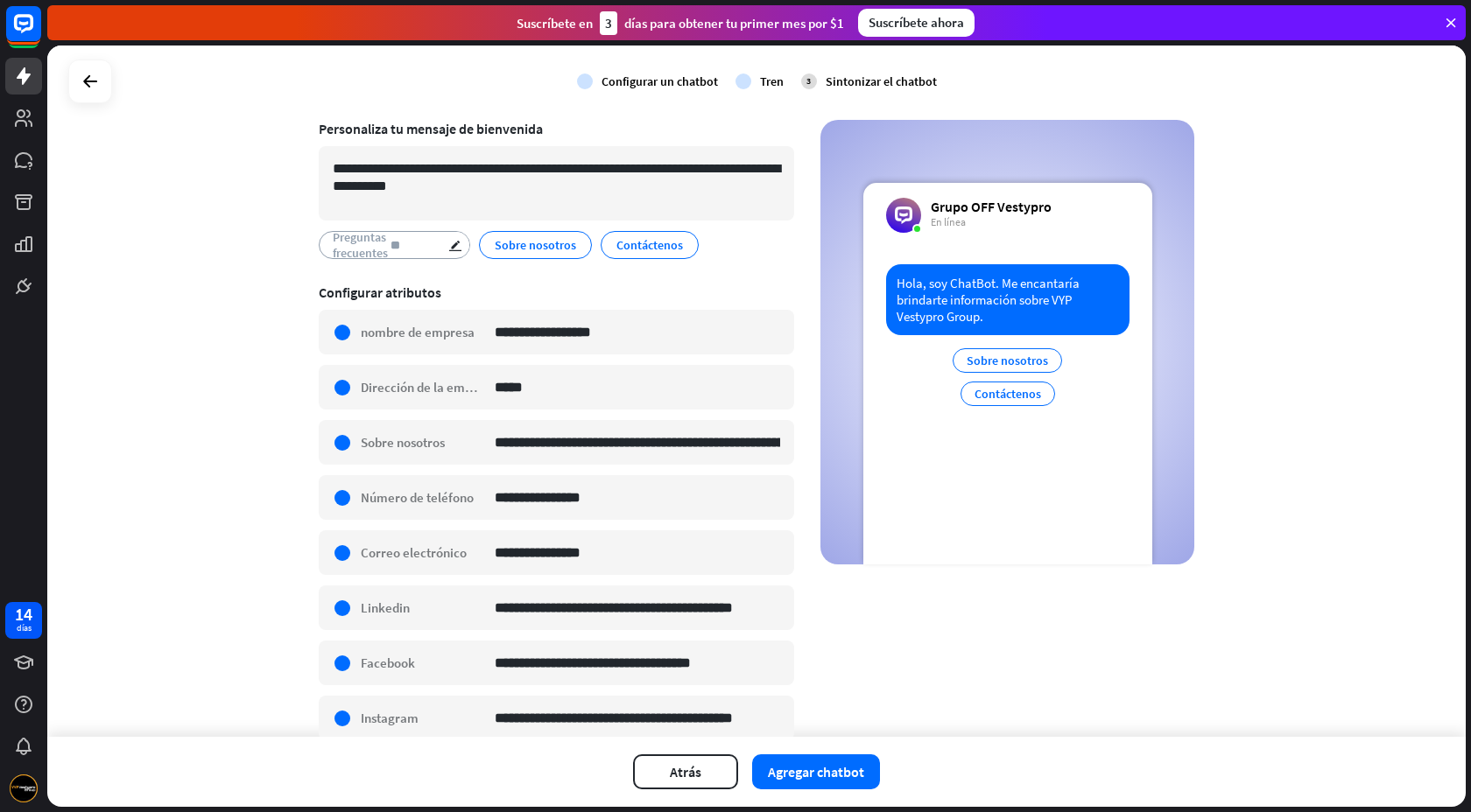
type input "*"
type input "*******"
click at [580, 240] on div "editar" at bounding box center [575, 243] width 21 height 24
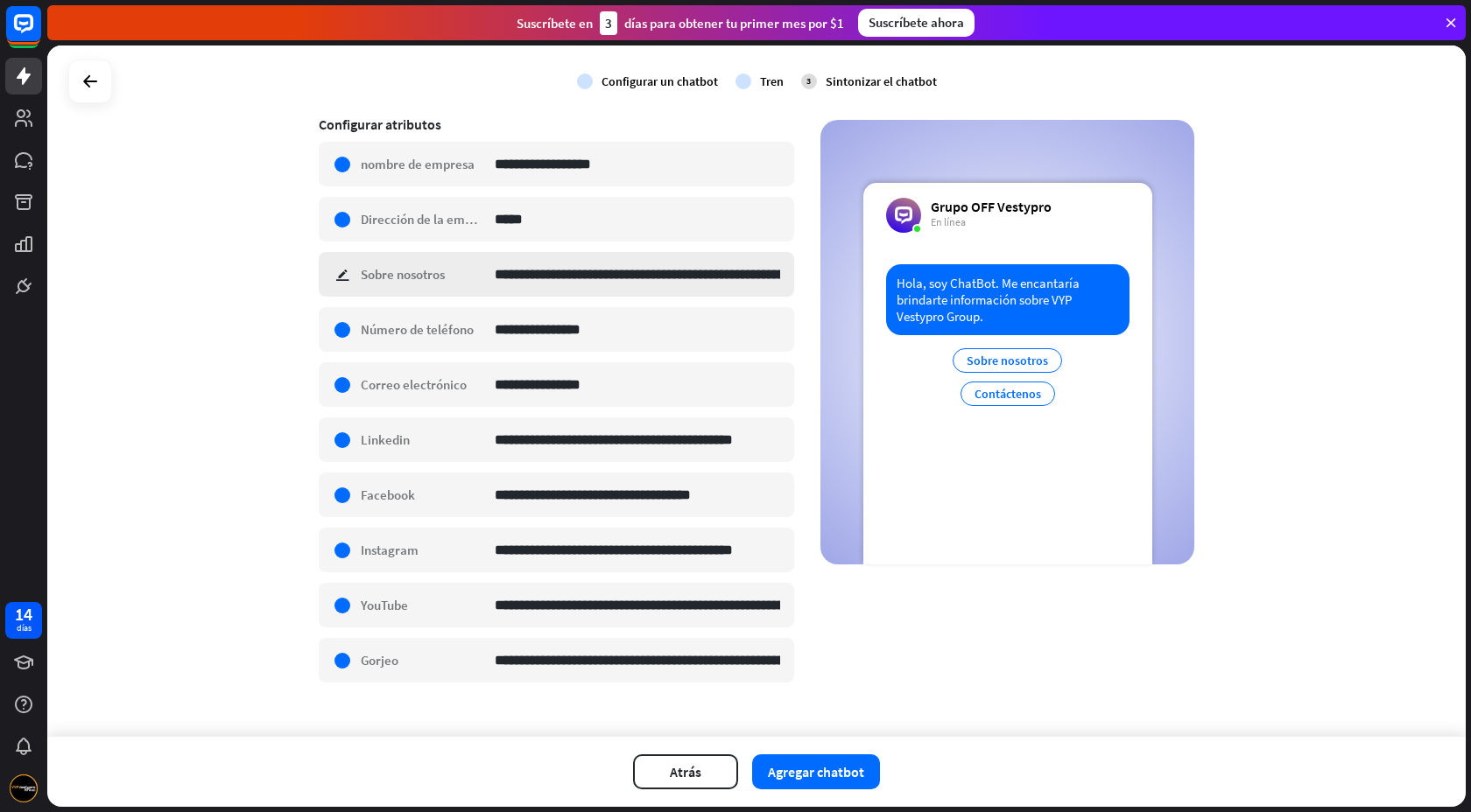
scroll to position [318, 0]
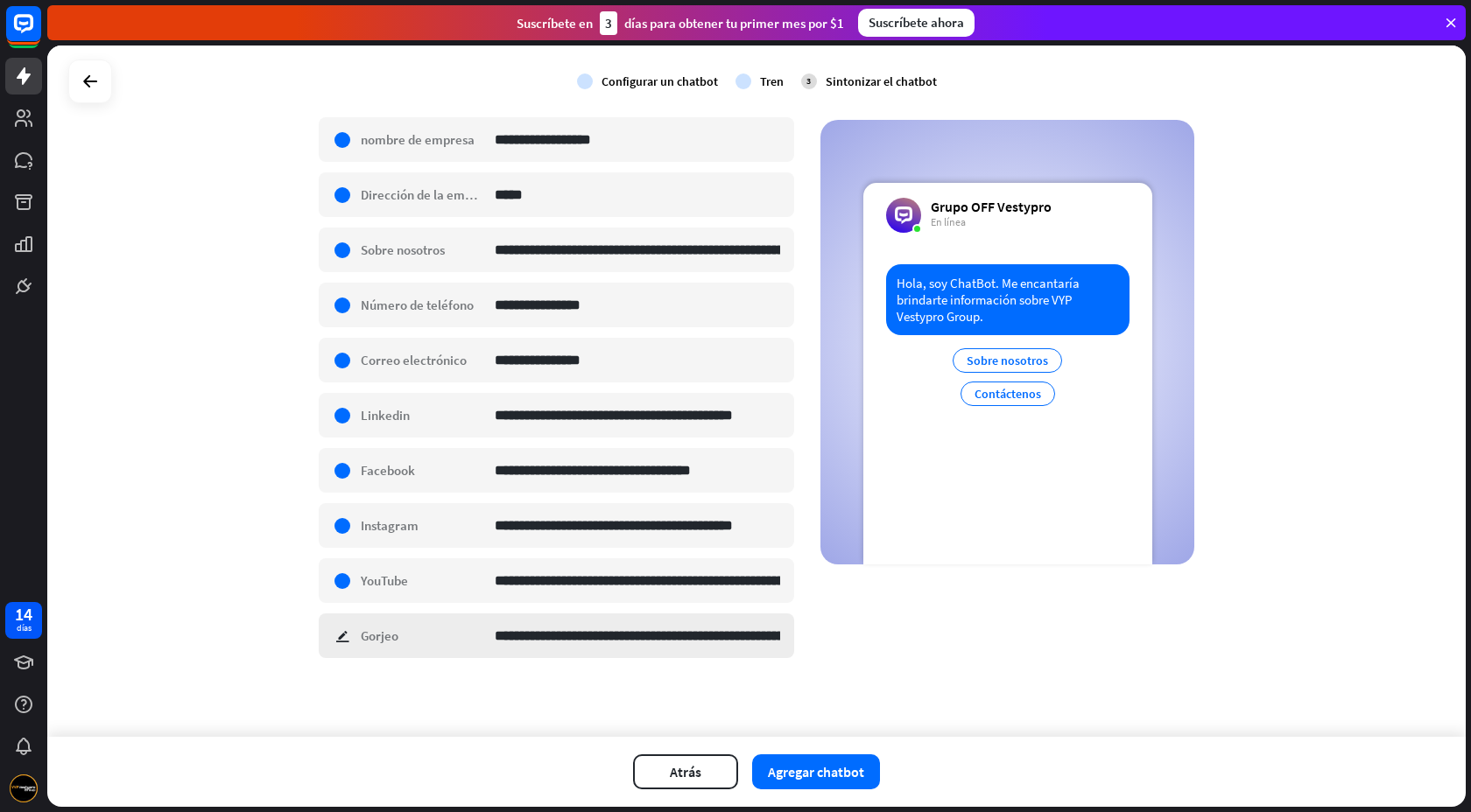
drag, startPoint x: 823, startPoint y: 768, endPoint x: 390, endPoint y: 641, distance: 451.2
click at [390, 635] on div "**********" at bounding box center [757, 426] width 1418 height 761
click at [346, 634] on div "**********" at bounding box center [556, 636] width 475 height 45
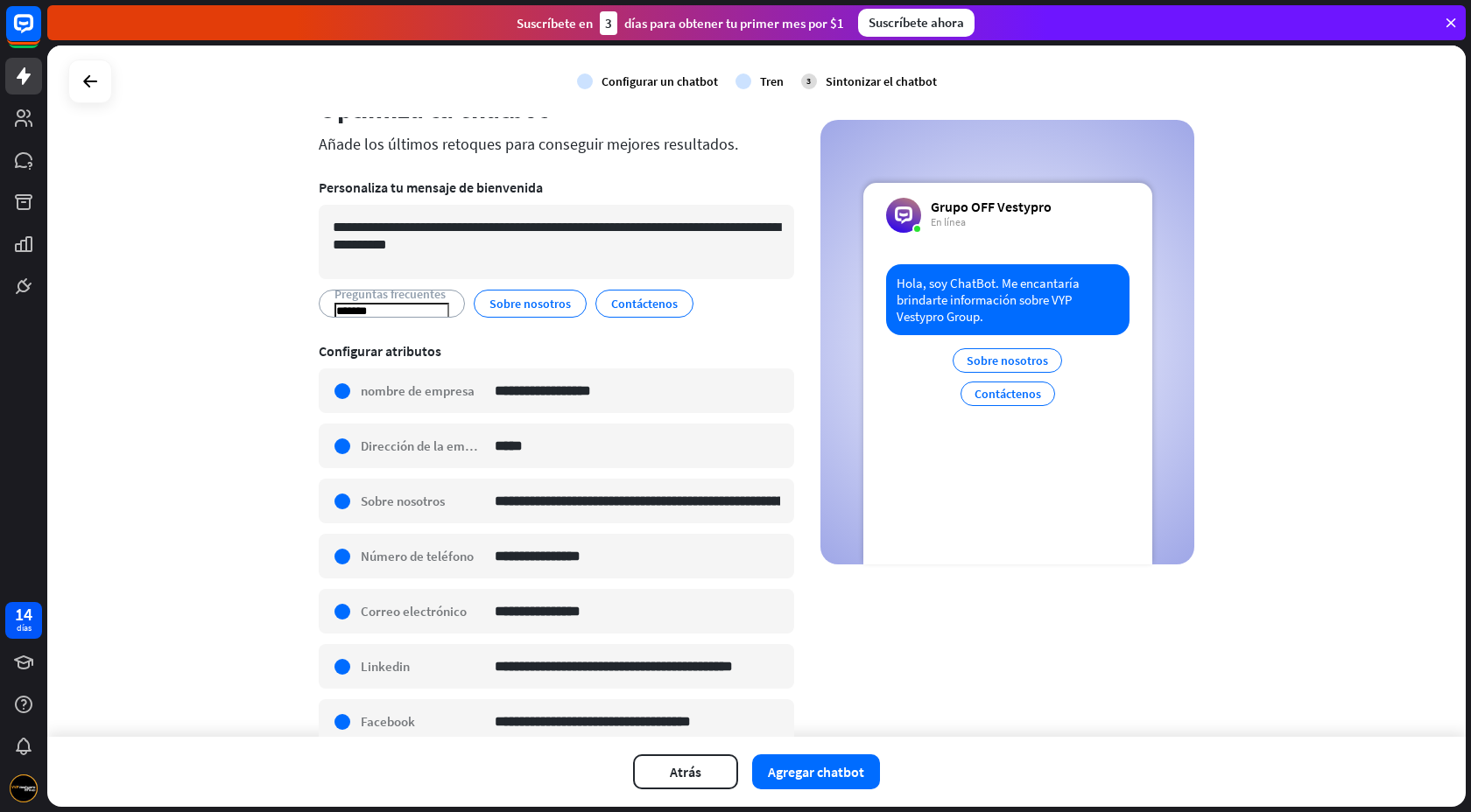
scroll to position [65, 0]
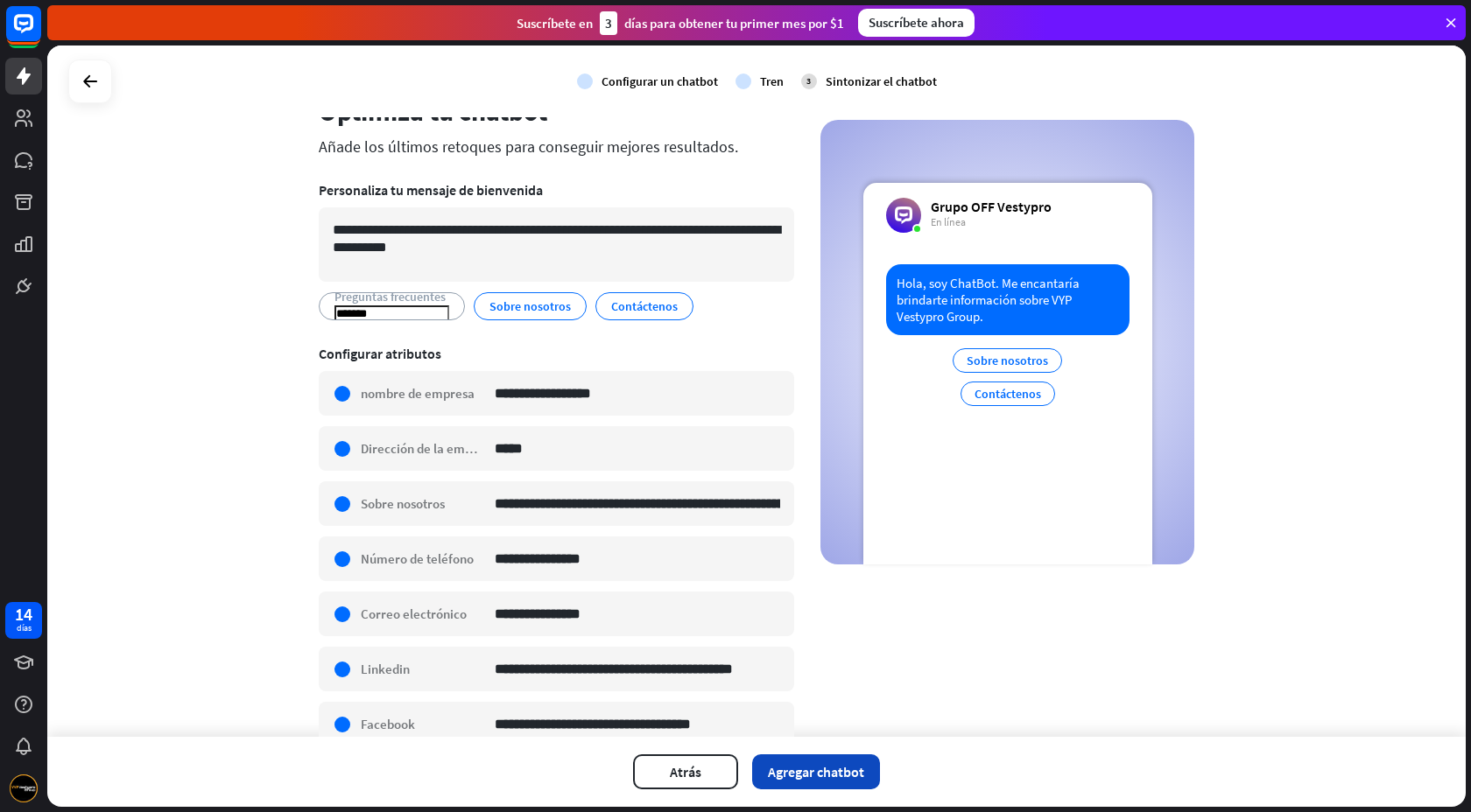
click at [812, 635] on font "Agregar chatbot" at bounding box center [815, 772] width 96 height 18
click at [844, 635] on font "Agregar chatbot" at bounding box center [815, 772] width 96 height 18
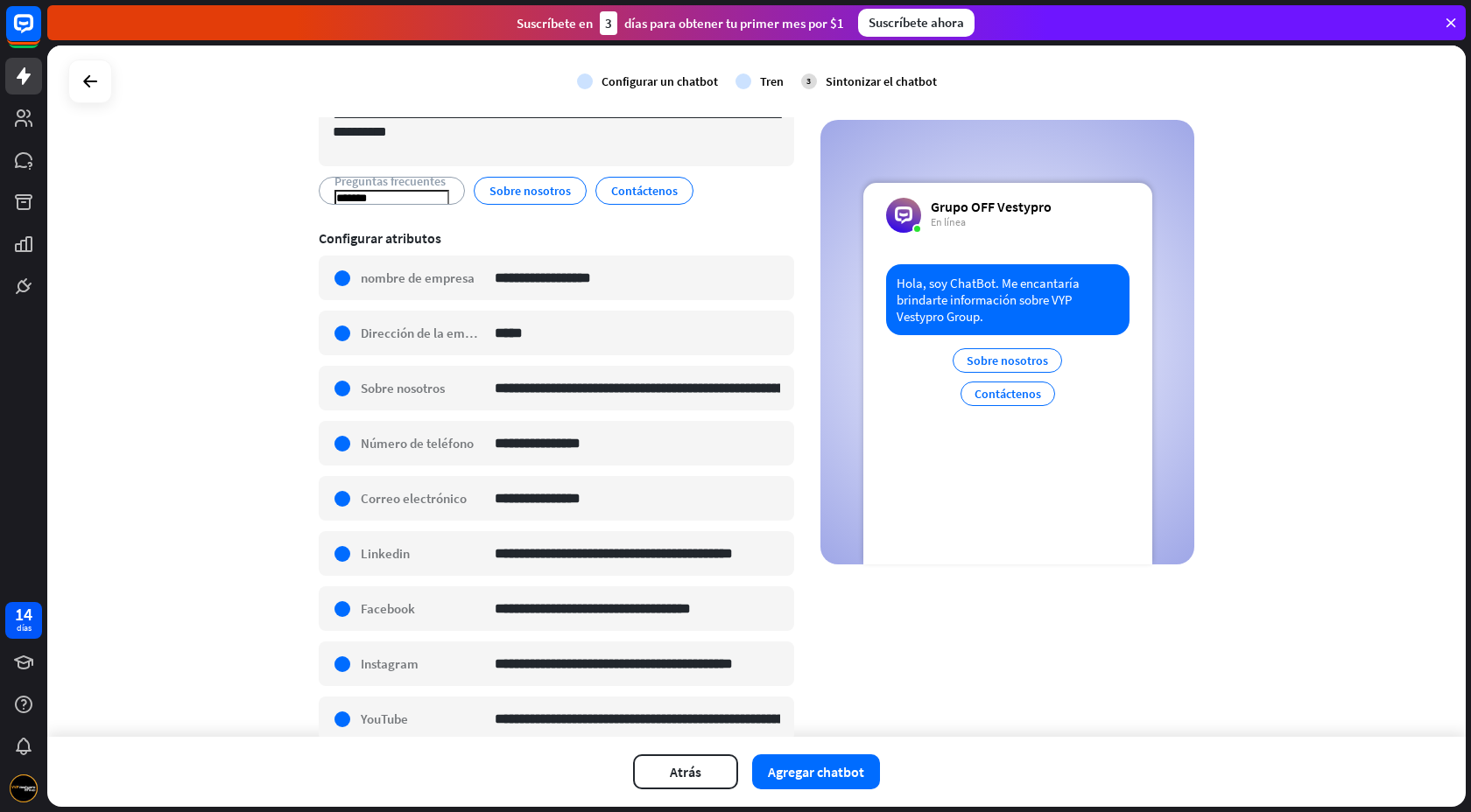
scroll to position [318, 0]
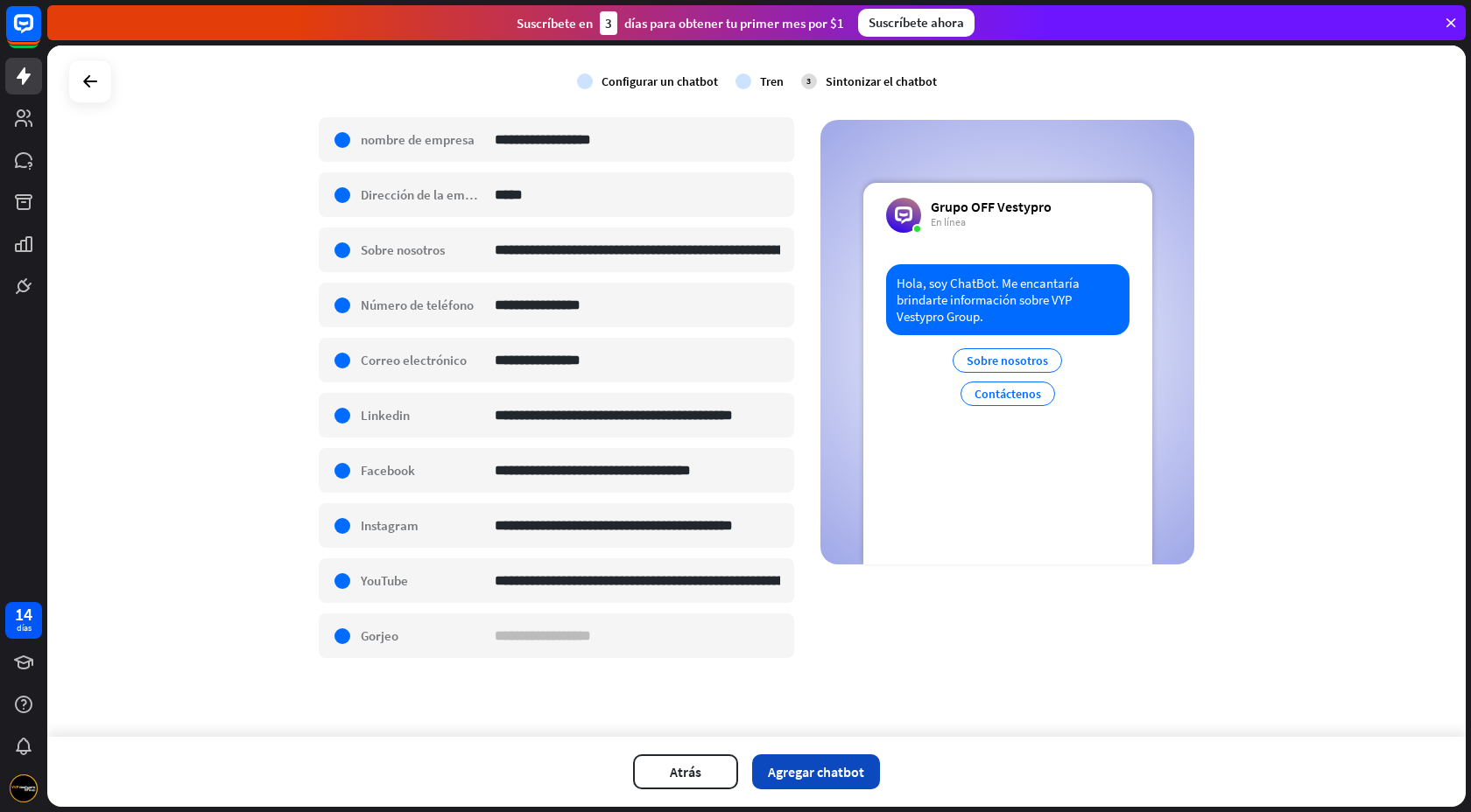
click at [807, 635] on font "Agregar chatbot" at bounding box center [815, 772] width 96 height 18
click at [742, 628] on input at bounding box center [637, 636] width 285 height 43
click at [698, 635] on div "**********" at bounding box center [757, 391] width 1418 height 691
click at [816, 635] on font "Agregar chatbot" at bounding box center [815, 772] width 96 height 18
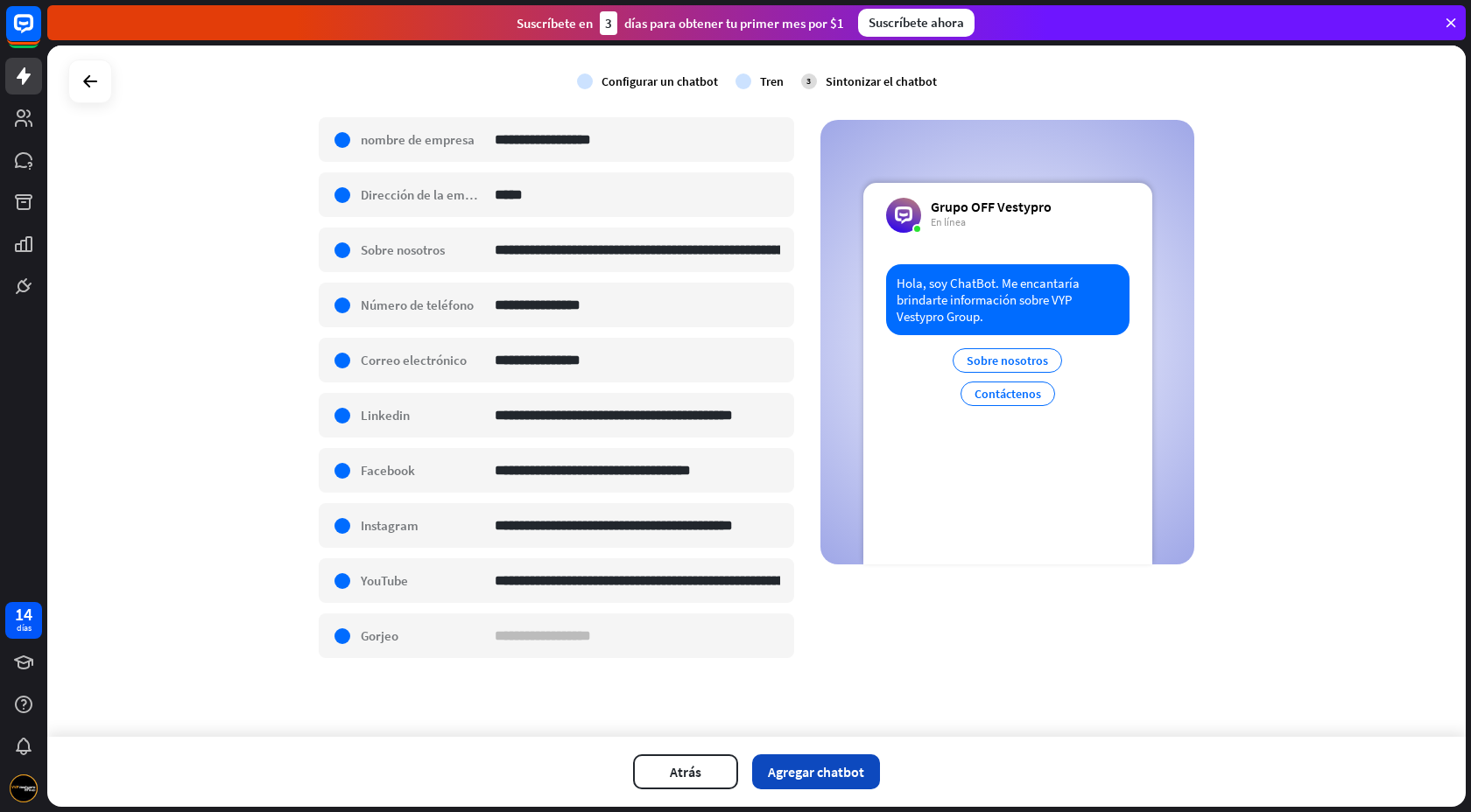
click at [816, 635] on font "Agregar chatbot" at bounding box center [815, 772] width 96 height 18
click at [810, 635] on font "Agregar chatbot" at bounding box center [815, 772] width 96 height 18
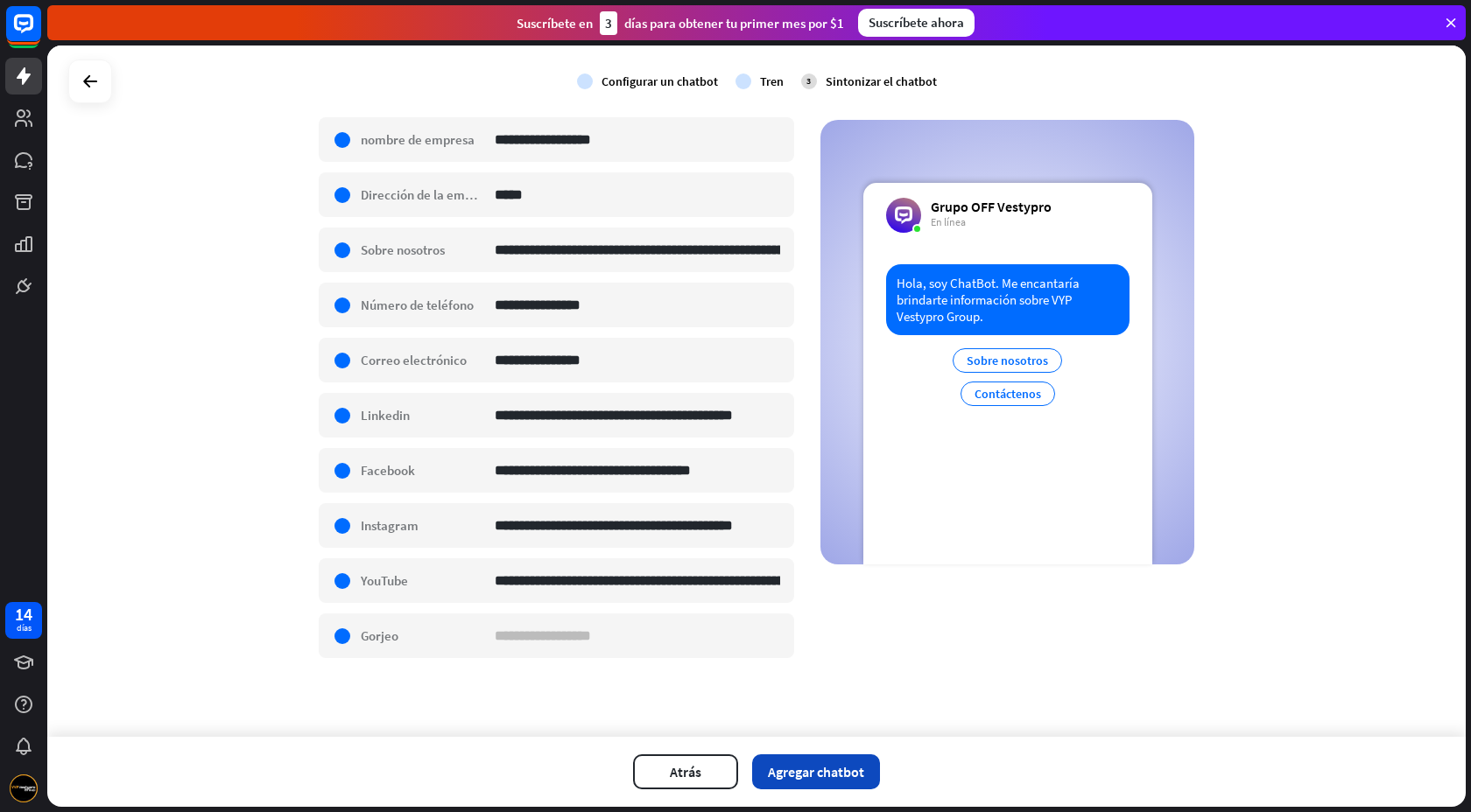
click at [810, 635] on font "Agregar chatbot" at bounding box center [815, 772] width 96 height 18
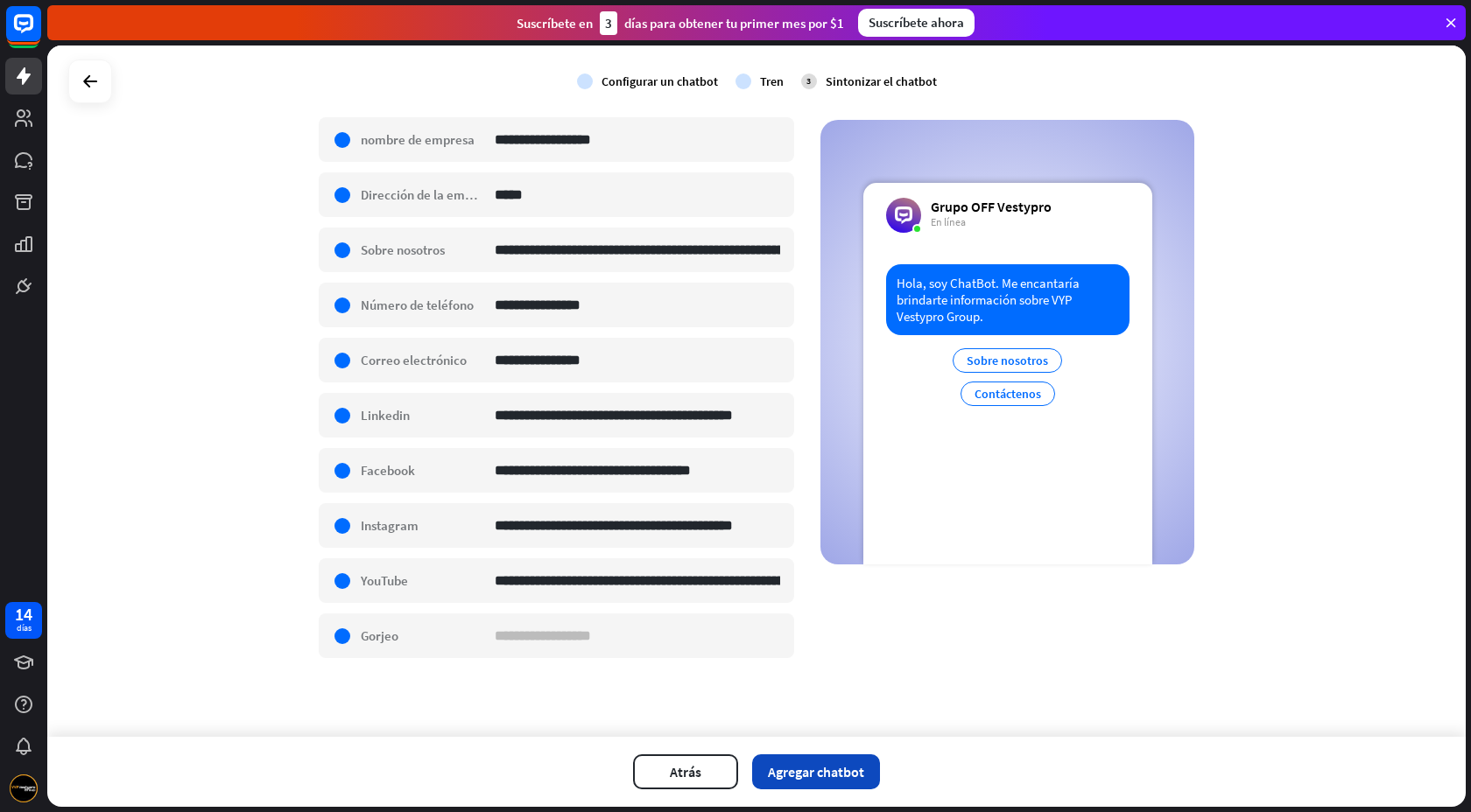
click at [810, 635] on font "Agregar chatbot" at bounding box center [815, 772] width 96 height 18
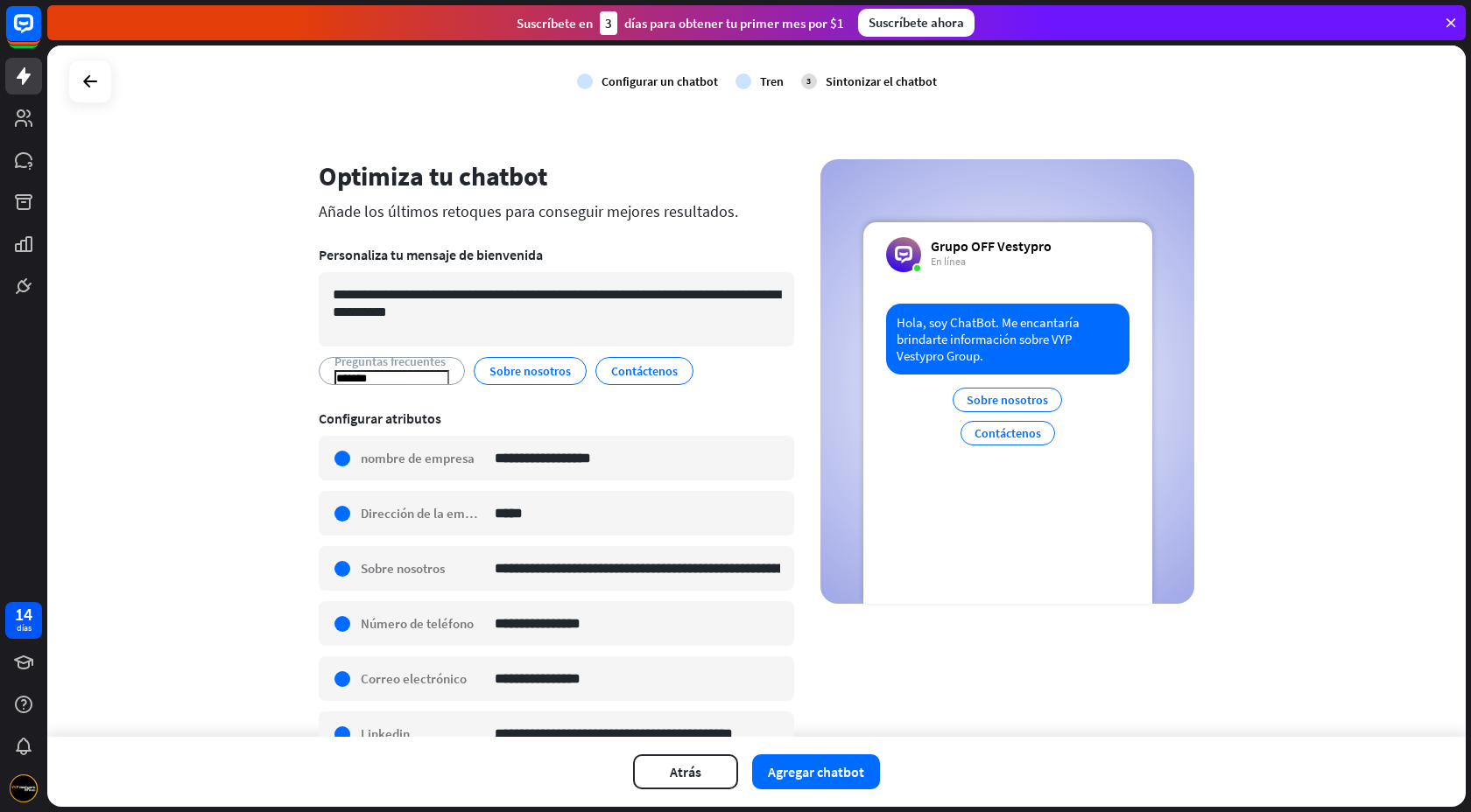
click at [532, 402] on section "**********" at bounding box center [556, 698] width 475 height 602
click at [514, 377] on font "Sobre nosotros" at bounding box center [530, 371] width 82 height 16
click at [569, 373] on font "editar" at bounding box center [572, 371] width 14 height 13
click at [21, 78] on icon at bounding box center [23, 76] width 14 height 18
